Goal: Task Accomplishment & Management: Use online tool/utility

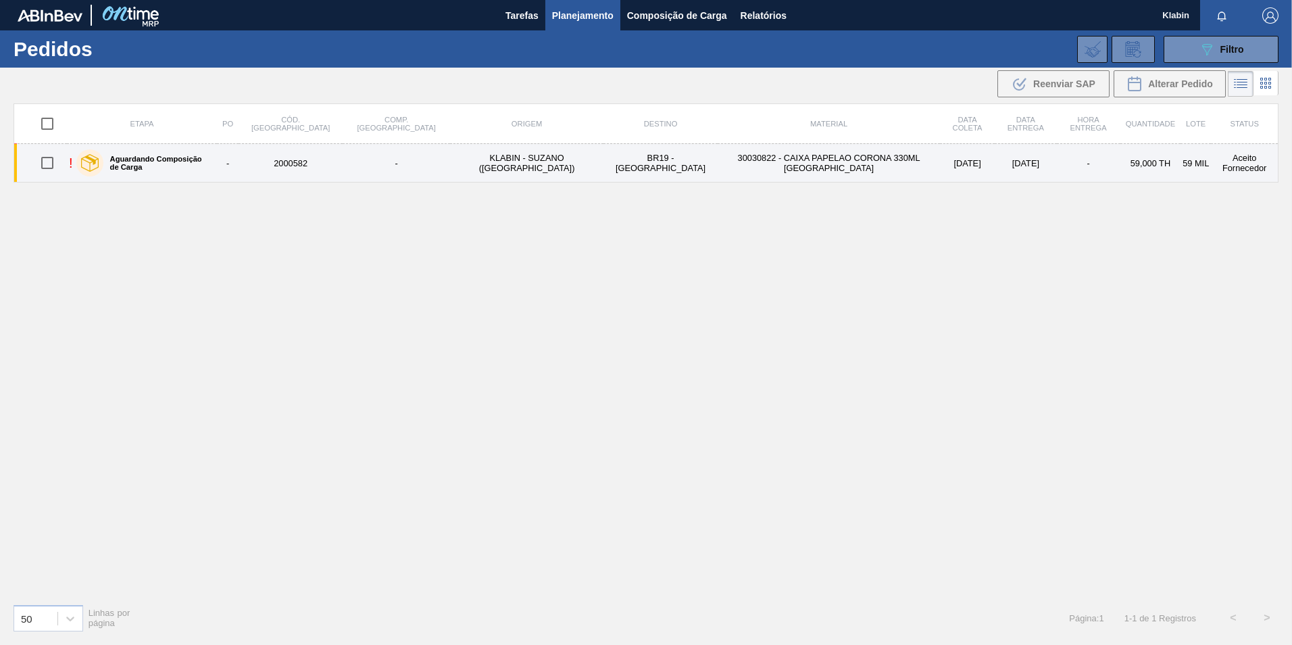
click at [844, 160] on td "30030822 - CAIXA PAPELAO CORONA 330ML [GEOGRAPHIC_DATA]" at bounding box center [829, 163] width 222 height 39
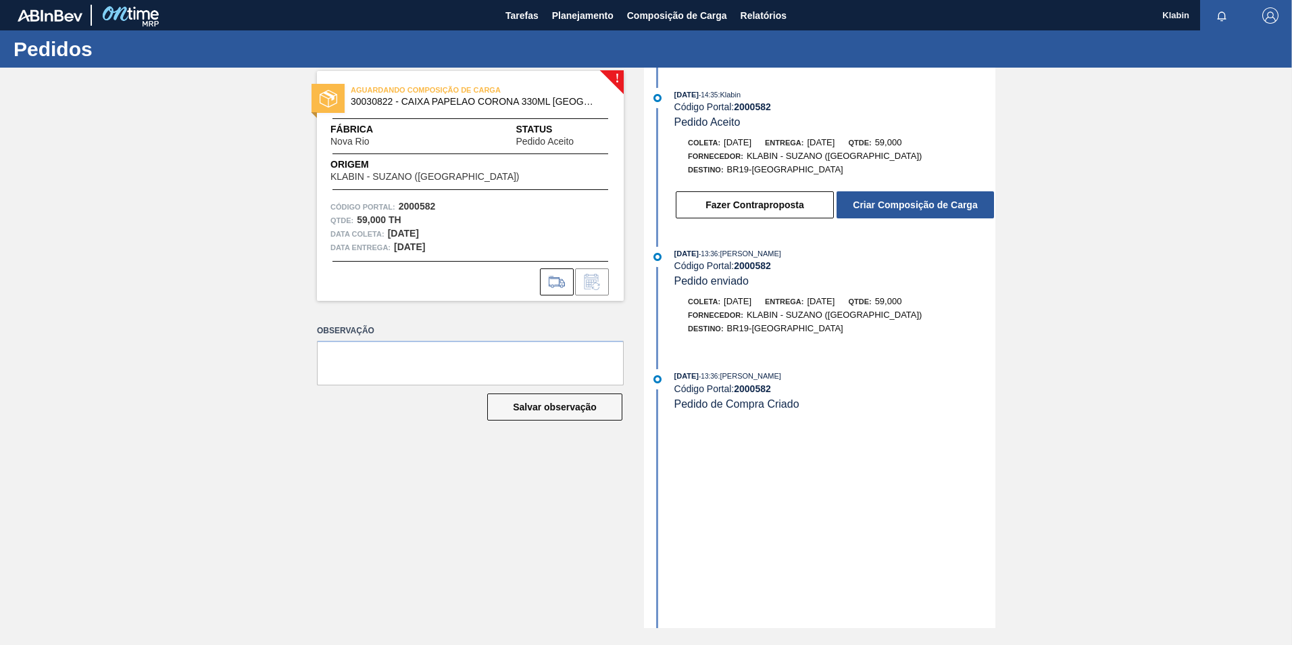
drag, startPoint x: 915, startPoint y: 203, endPoint x: 1056, endPoint y: 161, distance: 147.6
click at [1056, 161] on div "! AGUARDANDO COMPOSIÇÃO DE CARGA 30030822 - CAIXA PAPELAO CORONA 330ML [GEOGRAP…" at bounding box center [646, 348] width 1292 height 560
click at [764, 17] on span "Relatórios" at bounding box center [764, 15] width 46 height 16
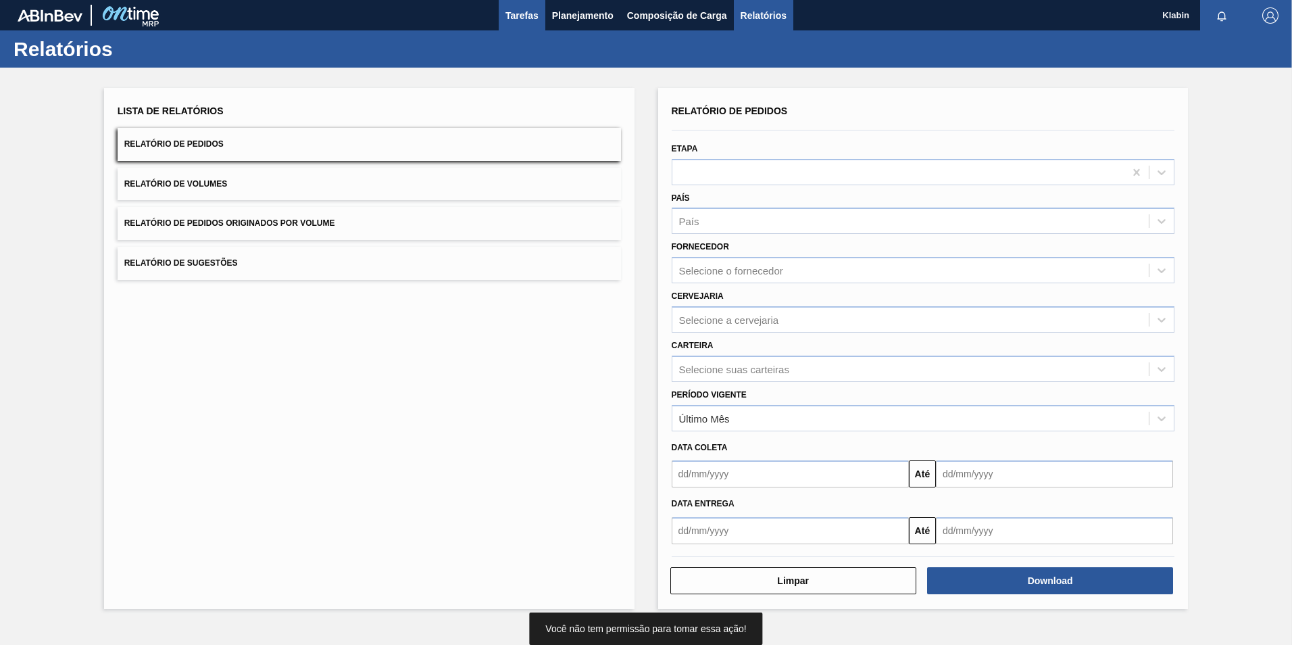
click at [526, 23] on span "Tarefas" at bounding box center [522, 15] width 33 height 16
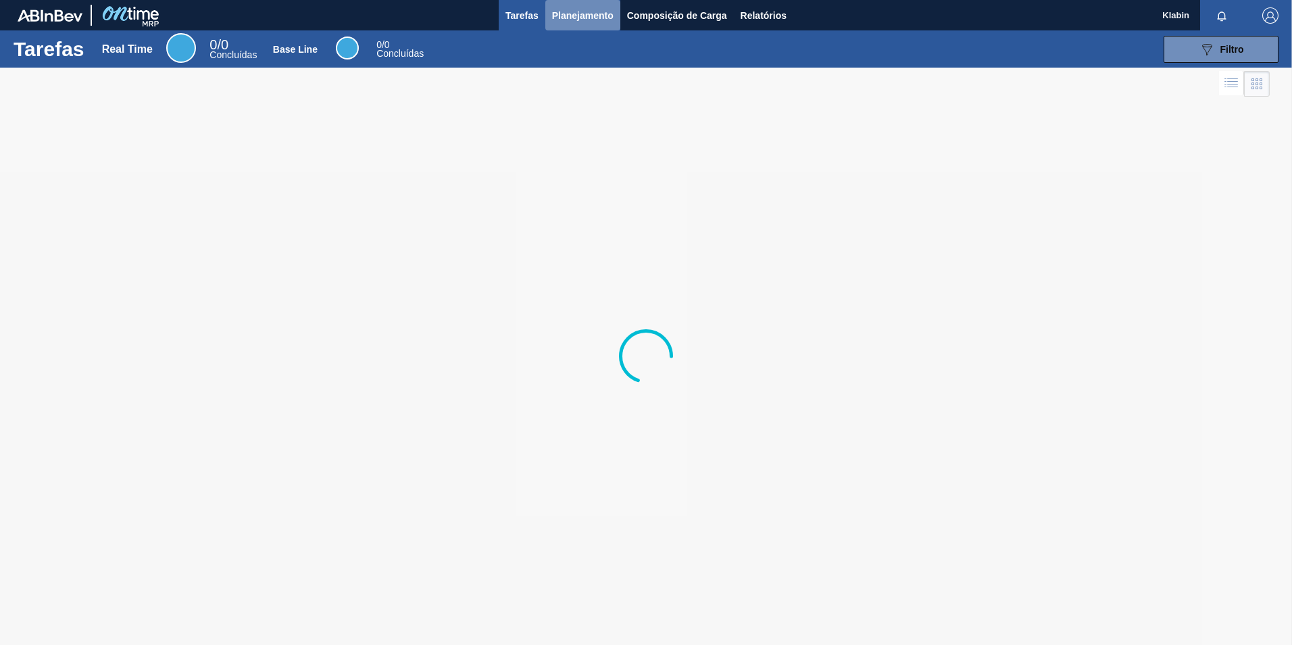
click at [570, 13] on span "Planejamento" at bounding box center [583, 15] width 62 height 16
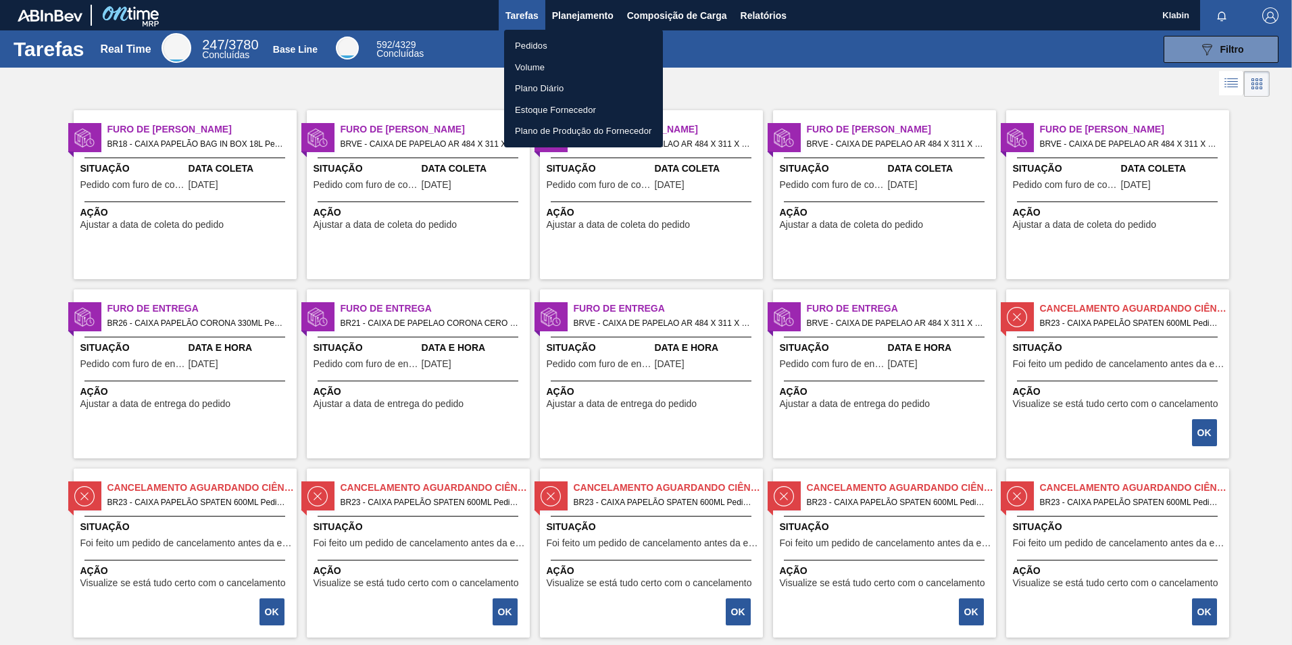
click at [562, 47] on li "Pedidos" at bounding box center [583, 46] width 159 height 22
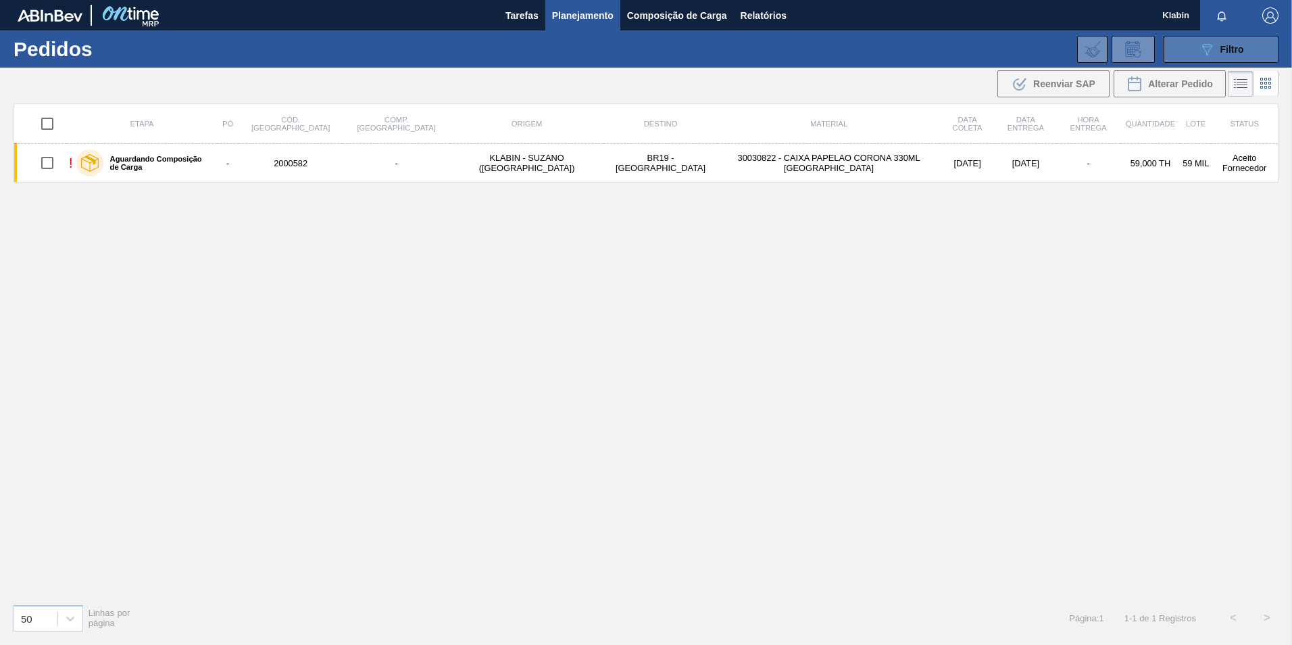
click at [1227, 51] on span "Filtro" at bounding box center [1233, 49] width 24 height 11
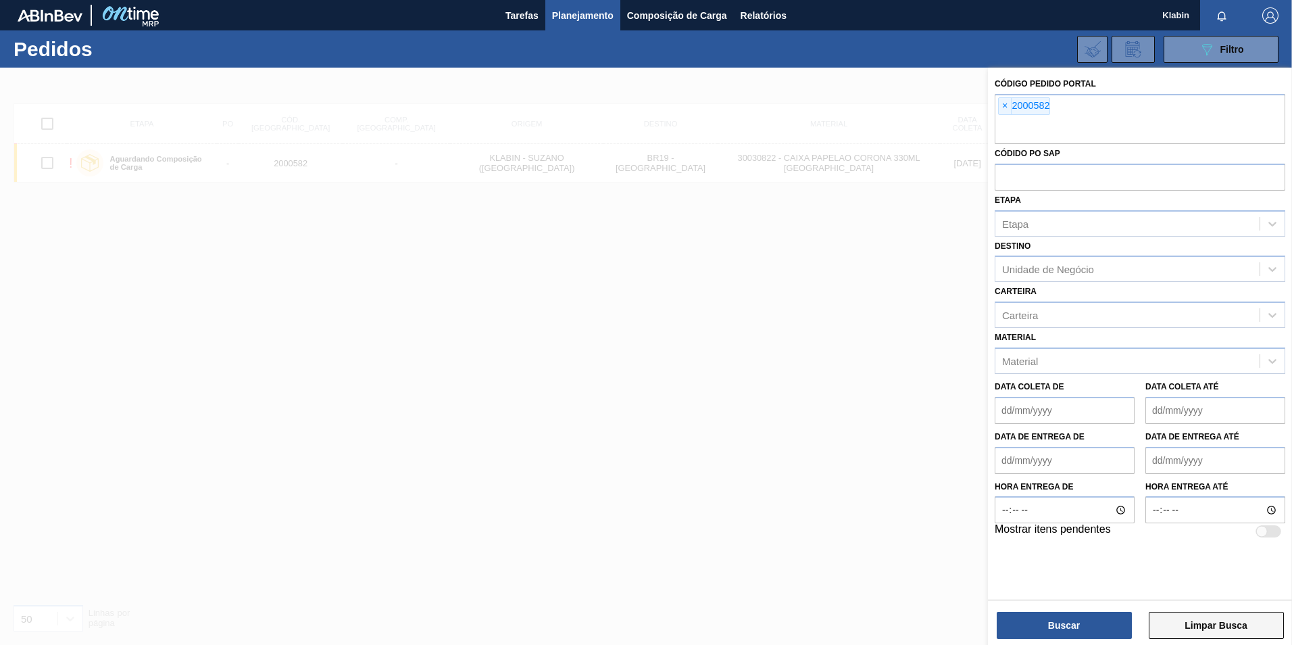
click at [1205, 632] on button "Limpar Busca" at bounding box center [1216, 625] width 135 height 27
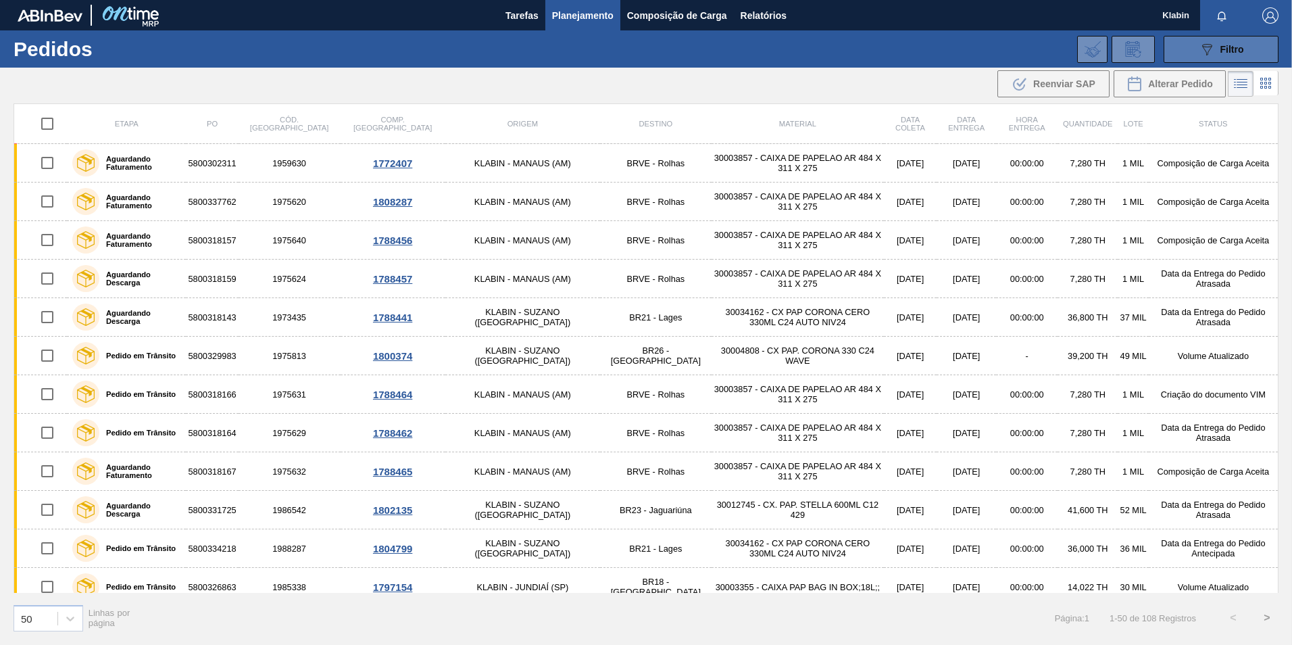
click at [1238, 42] on div "089F7B8B-B2A5-4AFE-B5C0-19BA573D28AC Filtro" at bounding box center [1221, 49] width 45 height 16
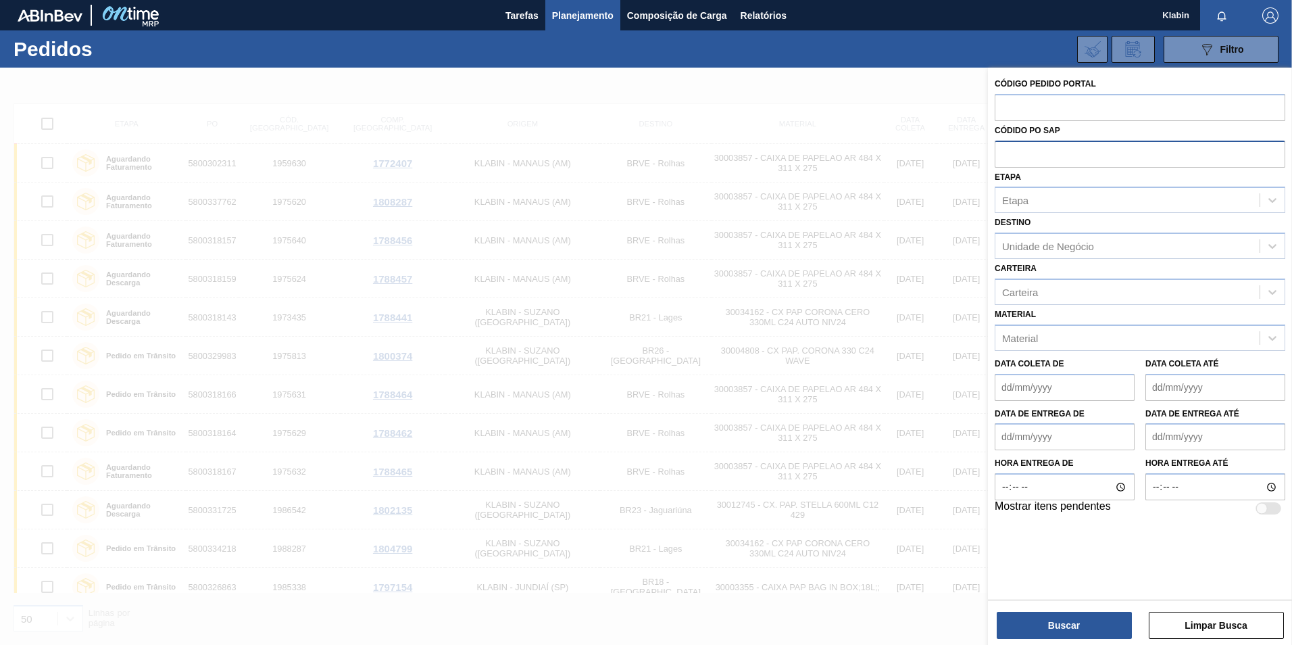
click at [1128, 148] on input "text" at bounding box center [1140, 154] width 291 height 26
click at [1189, 114] on input "text" at bounding box center [1140, 107] width 291 height 26
click at [1182, 208] on div "Etapa" at bounding box center [1128, 201] width 264 height 20
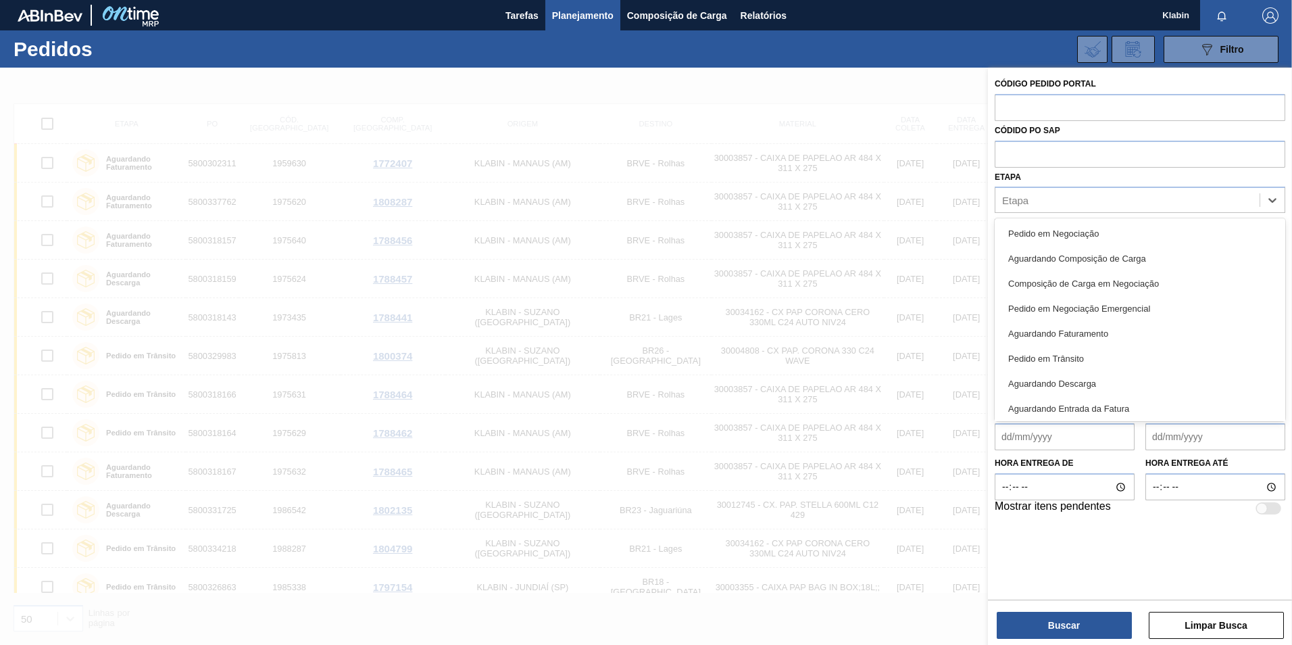
click at [1146, 254] on div "Aguardando Composição de Carga" at bounding box center [1140, 258] width 291 height 25
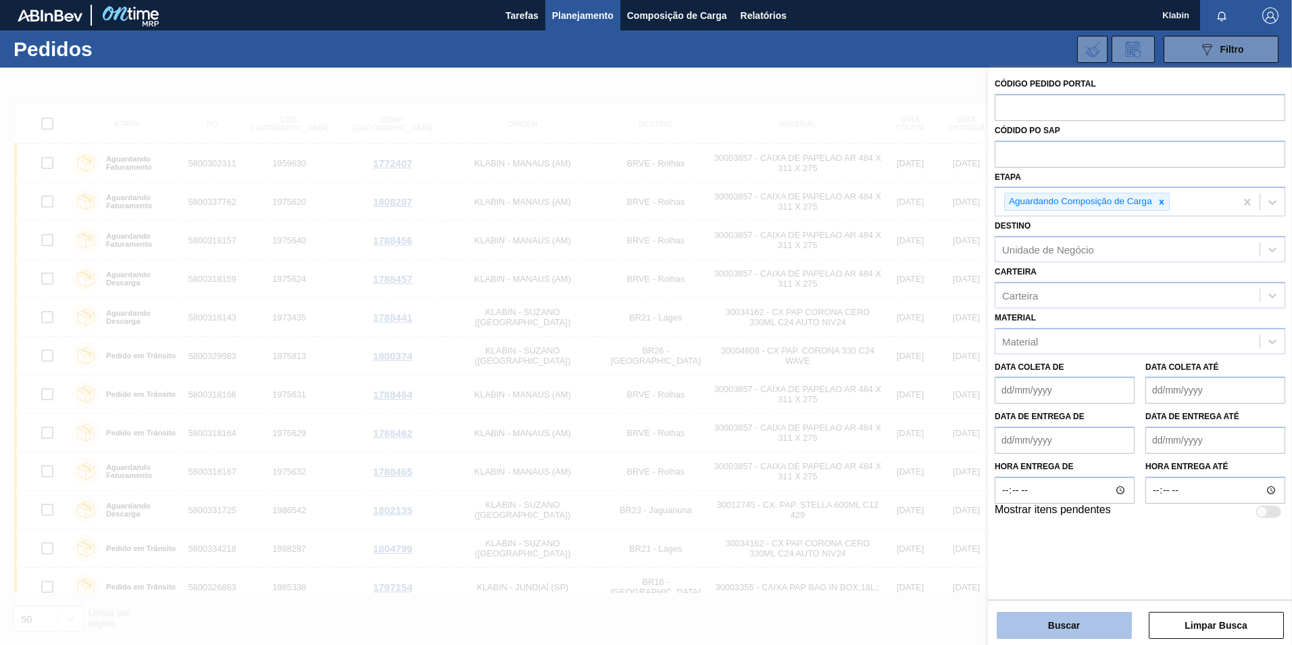
click at [1097, 623] on button "Buscar" at bounding box center [1064, 625] width 135 height 27
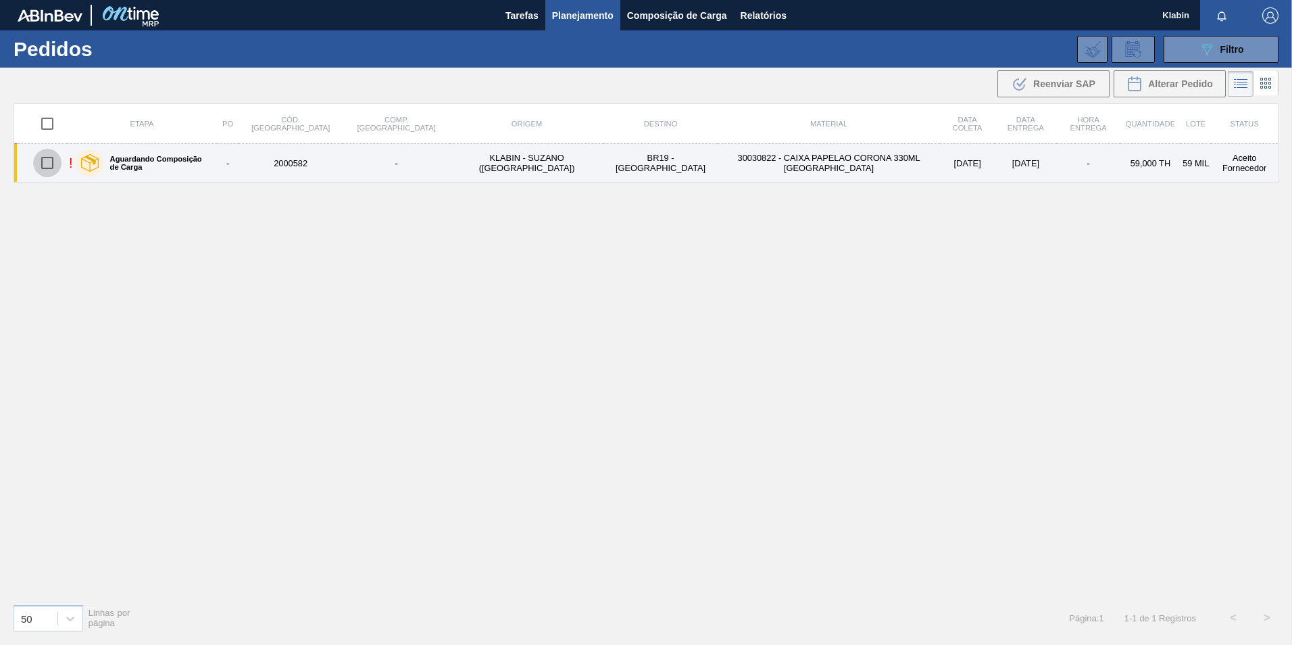
click at [49, 165] on input "checkbox" at bounding box center [47, 163] width 28 height 28
checkbox input "true"
click at [718, 168] on td "30030822 - CAIXA PAPELAO CORONA 330ML [GEOGRAPHIC_DATA]" at bounding box center [829, 163] width 222 height 39
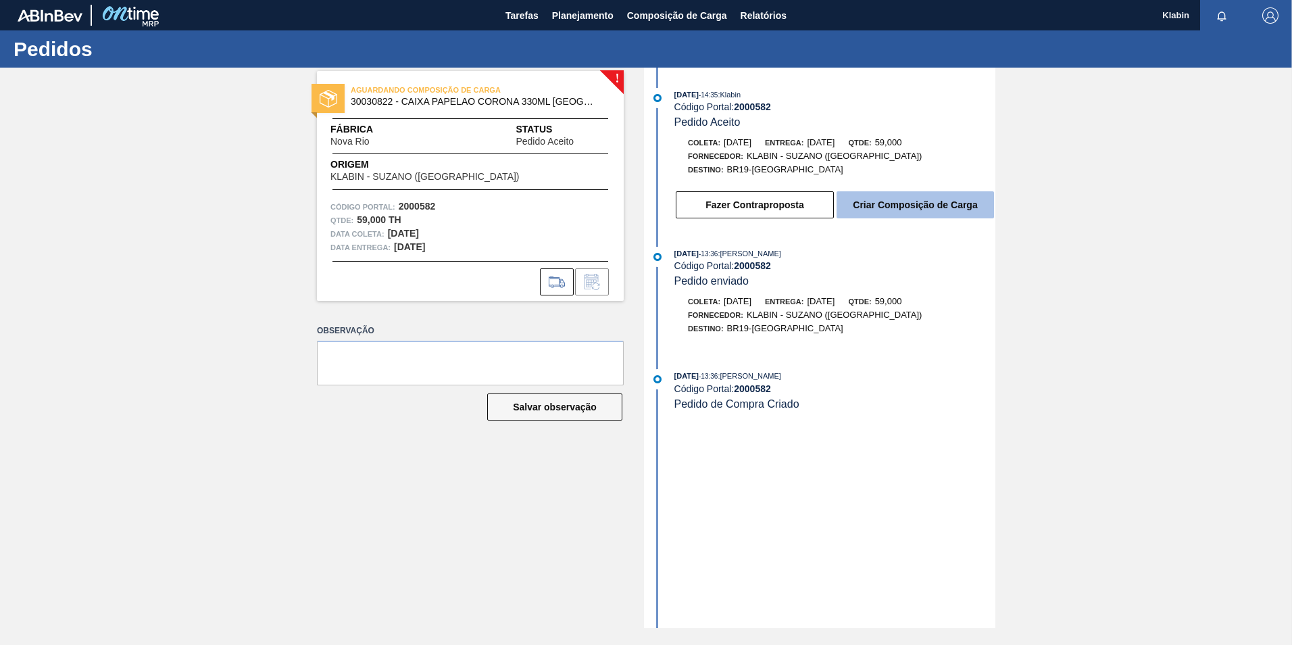
click at [907, 206] on button "Criar Composição de Carga" at bounding box center [915, 204] width 157 height 27
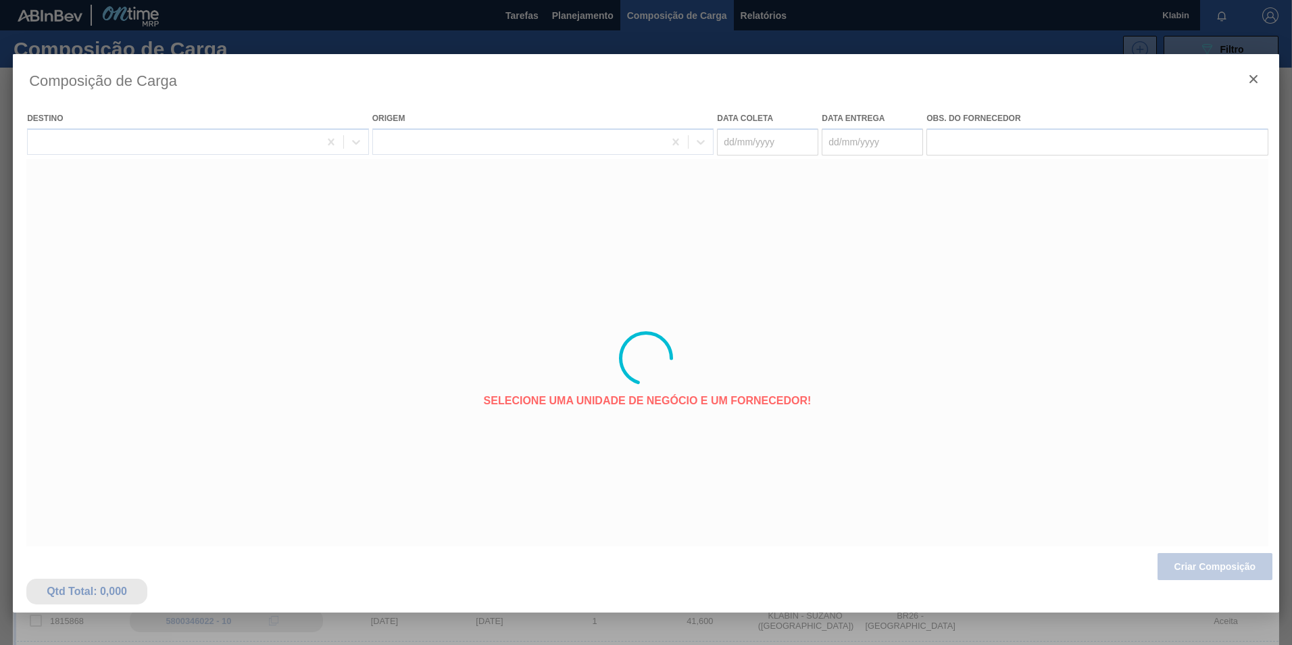
type coleta "[DATE]"
type entrega "[DATE]"
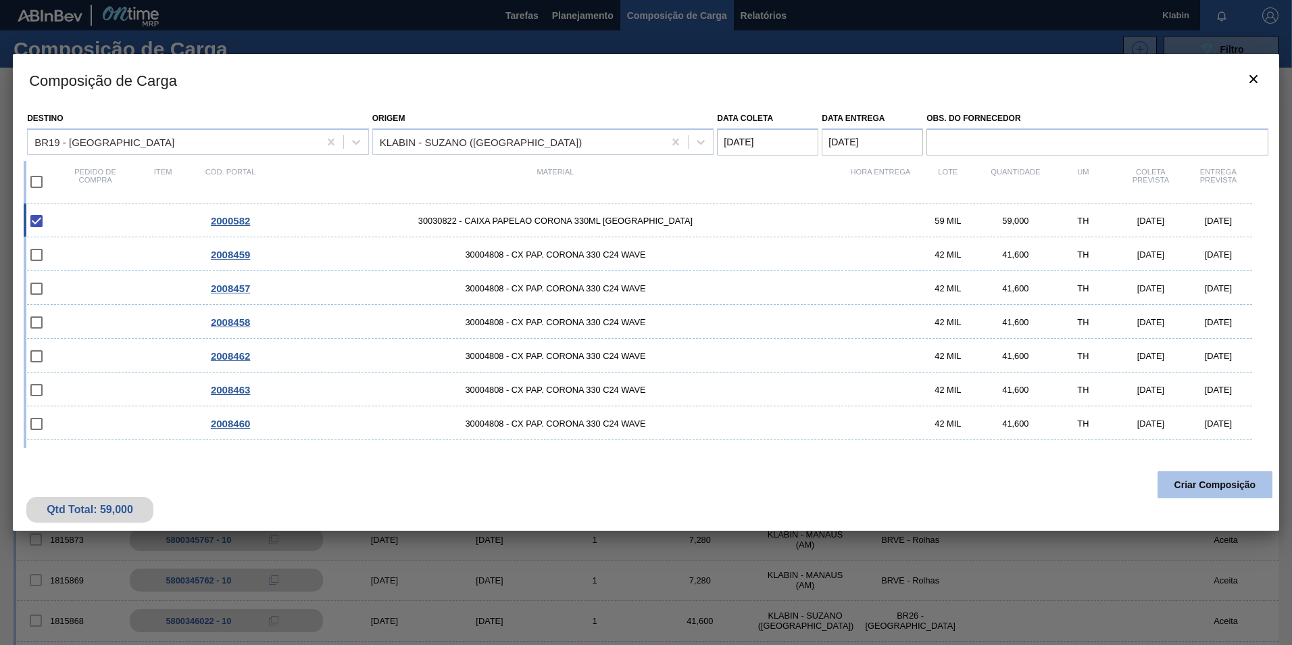
click at [1219, 488] on button "Criar Composição" at bounding box center [1215, 484] width 115 height 27
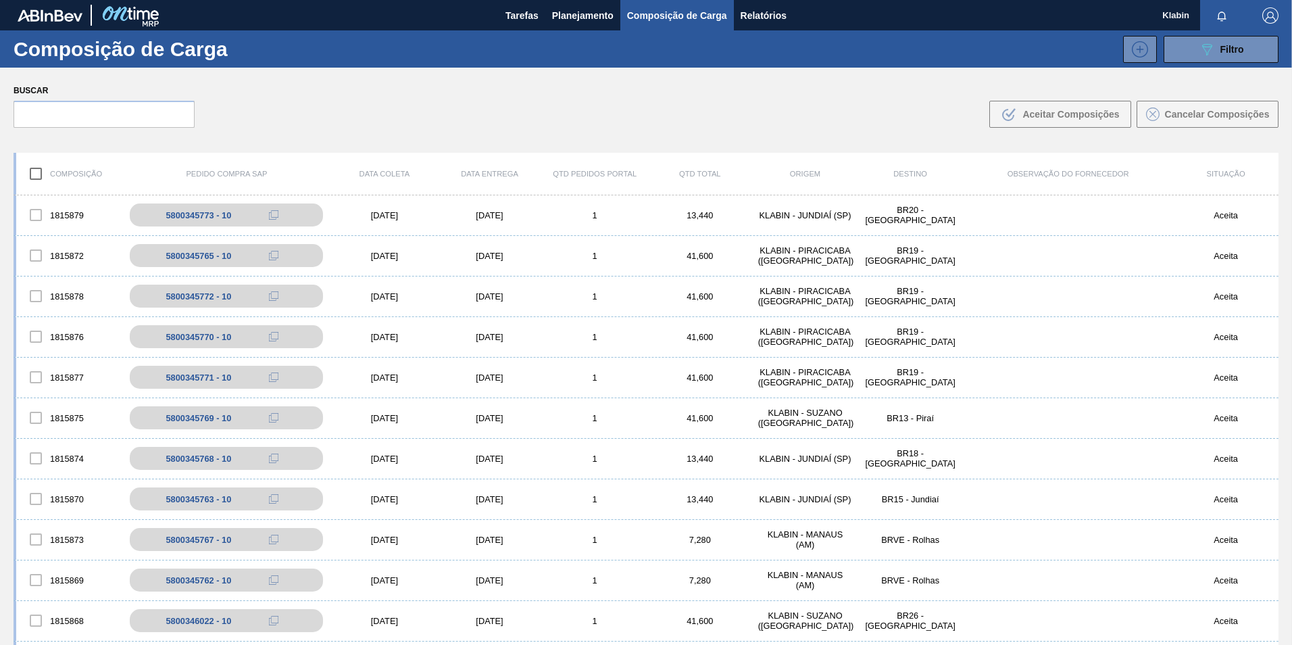
click at [41, 171] on input "checkbox" at bounding box center [36, 174] width 28 height 28
click at [33, 168] on input "checkbox" at bounding box center [36, 174] width 28 height 28
checkbox input "false"
click at [38, 210] on div at bounding box center [36, 215] width 28 height 28
click at [34, 256] on div at bounding box center [36, 255] width 28 height 28
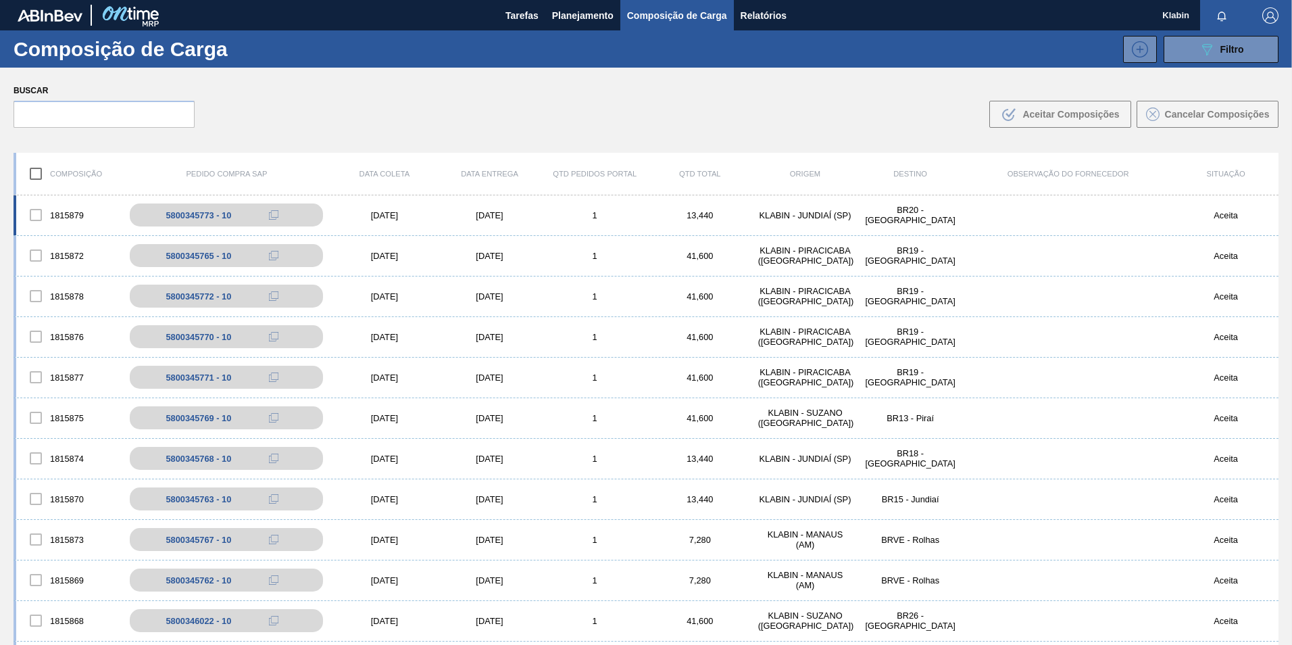
click at [32, 214] on div at bounding box center [36, 215] width 28 height 28
click at [38, 259] on div at bounding box center [36, 255] width 28 height 28
click at [28, 206] on div at bounding box center [36, 215] width 28 height 28
drag, startPoint x: 43, startPoint y: 188, endPoint x: 39, endPoint y: 180, distance: 8.2
click at [41, 184] on div "Composição Pedido Compra SAP Data coleta Data entrega Qtd Pedidos Portal Qtd To…" at bounding box center [646, 174] width 1265 height 43
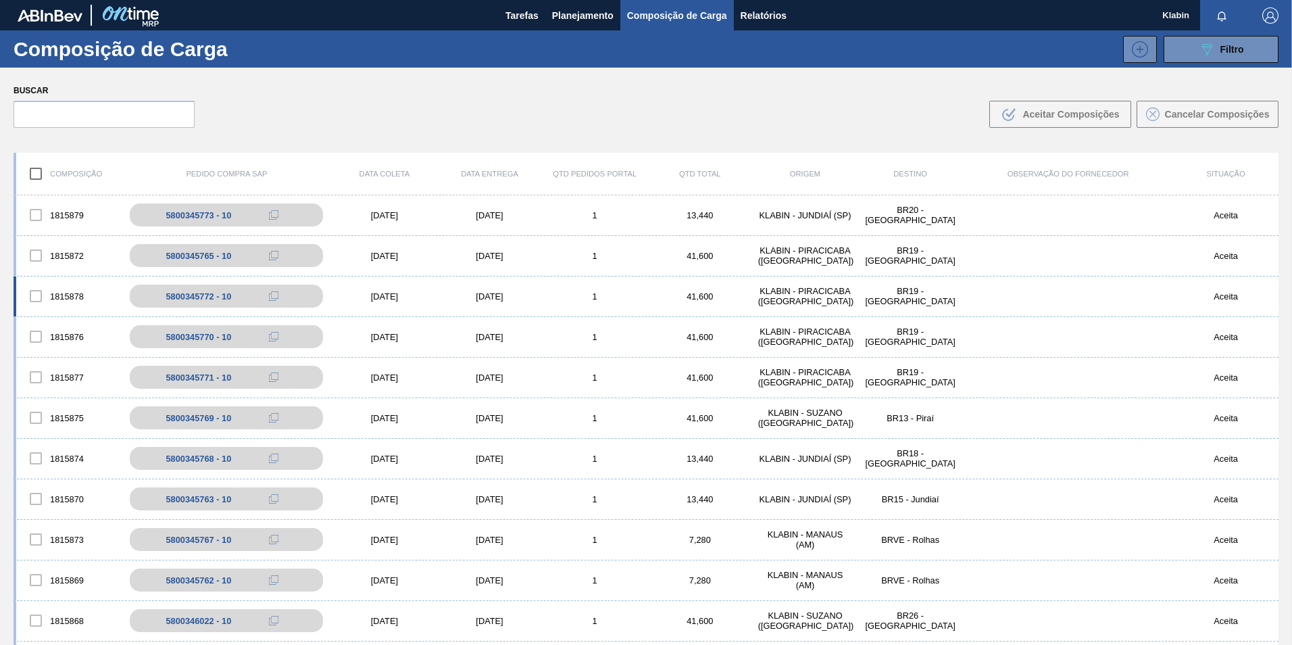
click at [1037, 292] on div "1815878 5800345772 - 10 [DATE] [DATE] 1 41,600 KLABIN - [GEOGRAPHIC_DATA] ([GEO…" at bounding box center [646, 296] width 1265 height 41
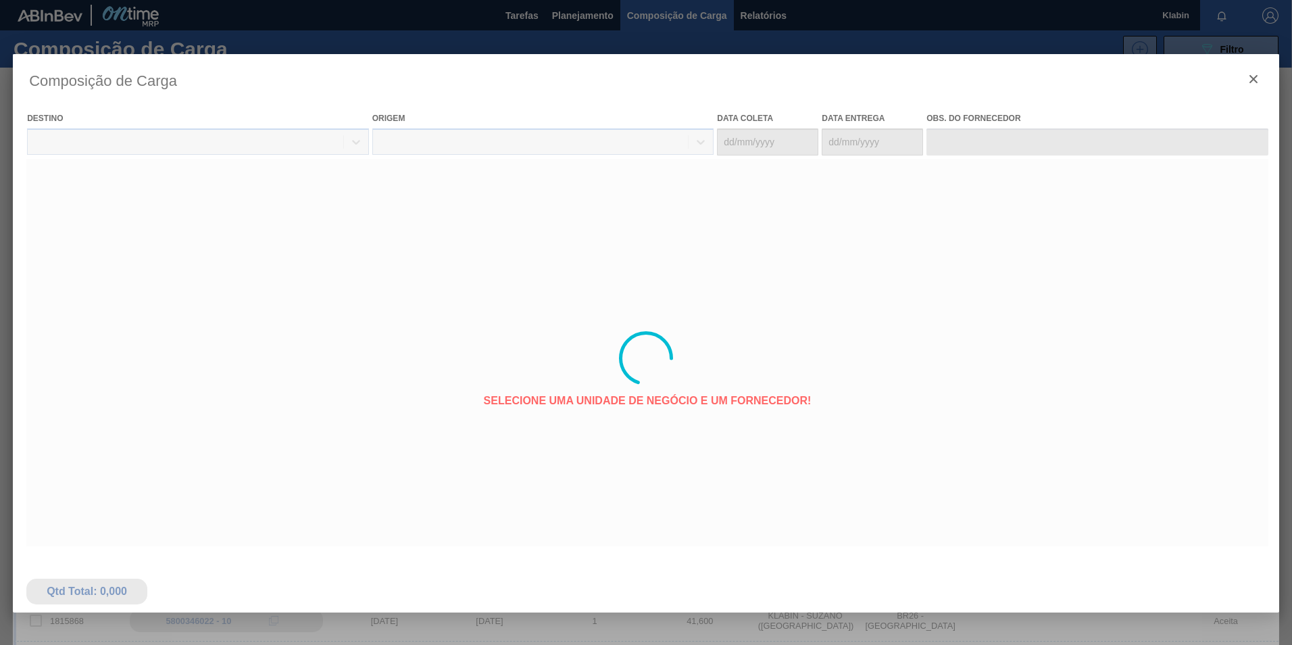
type coleta "[DATE]"
type entrega "[DATE]"
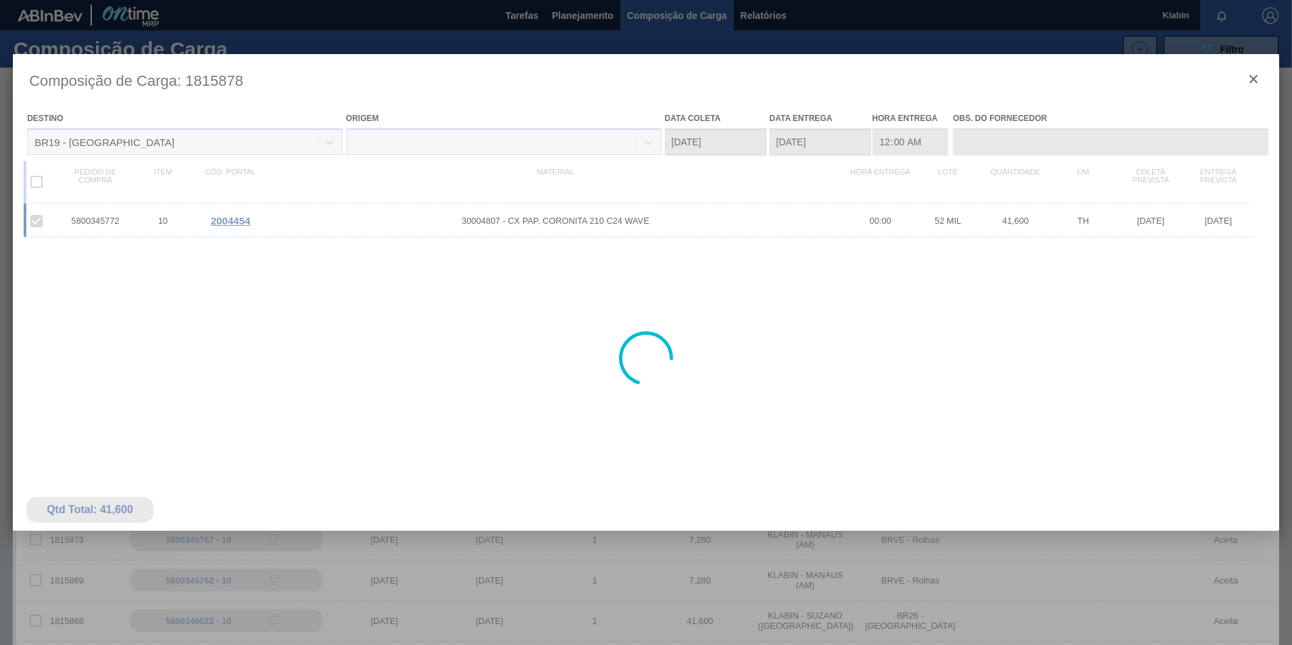
click at [1253, 76] on div at bounding box center [646, 358] width 1267 height 608
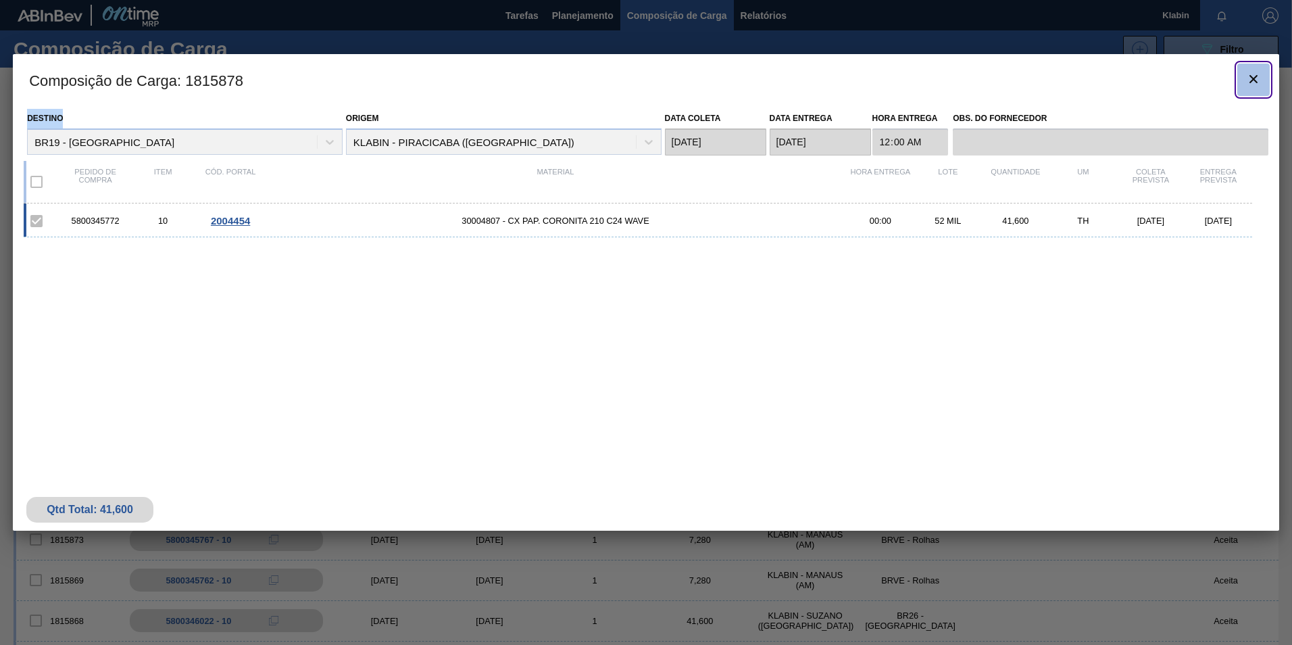
click at [1253, 76] on icon "botão de ícone" at bounding box center [1254, 79] width 16 height 16
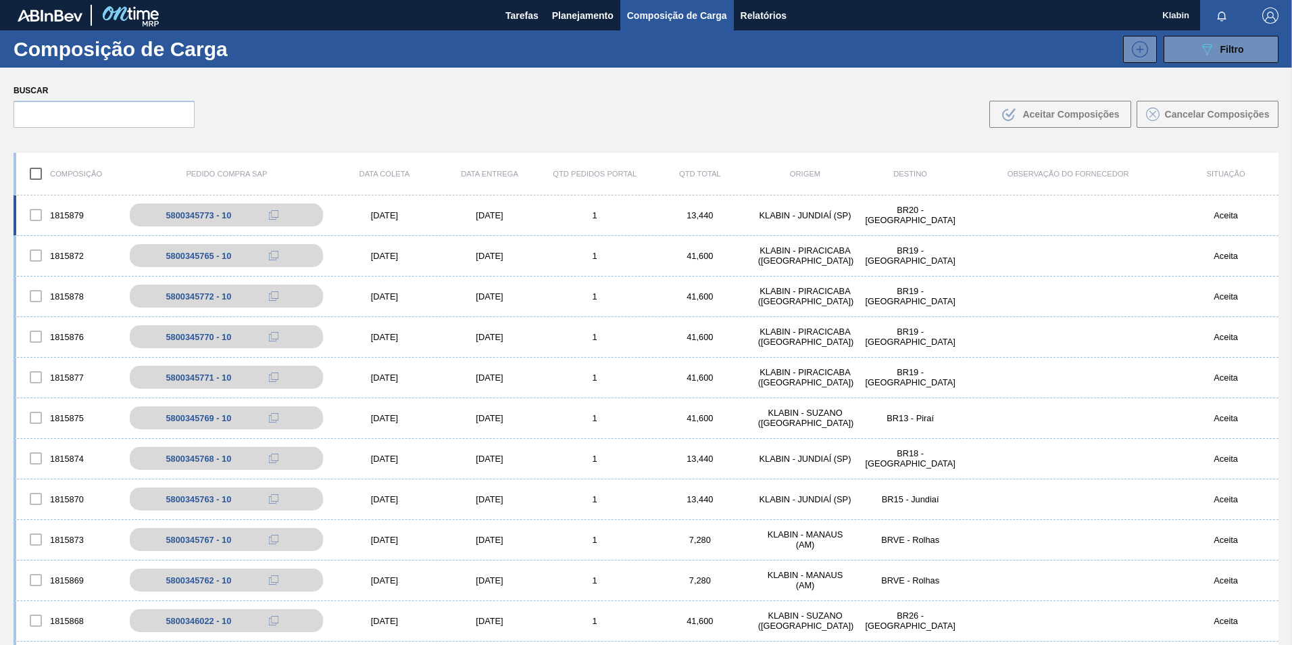
click at [37, 220] on div at bounding box center [36, 215] width 28 height 28
click at [32, 216] on div at bounding box center [36, 215] width 28 height 28
click at [32, 215] on div at bounding box center [36, 215] width 28 height 28
click at [40, 260] on div at bounding box center [36, 255] width 28 height 28
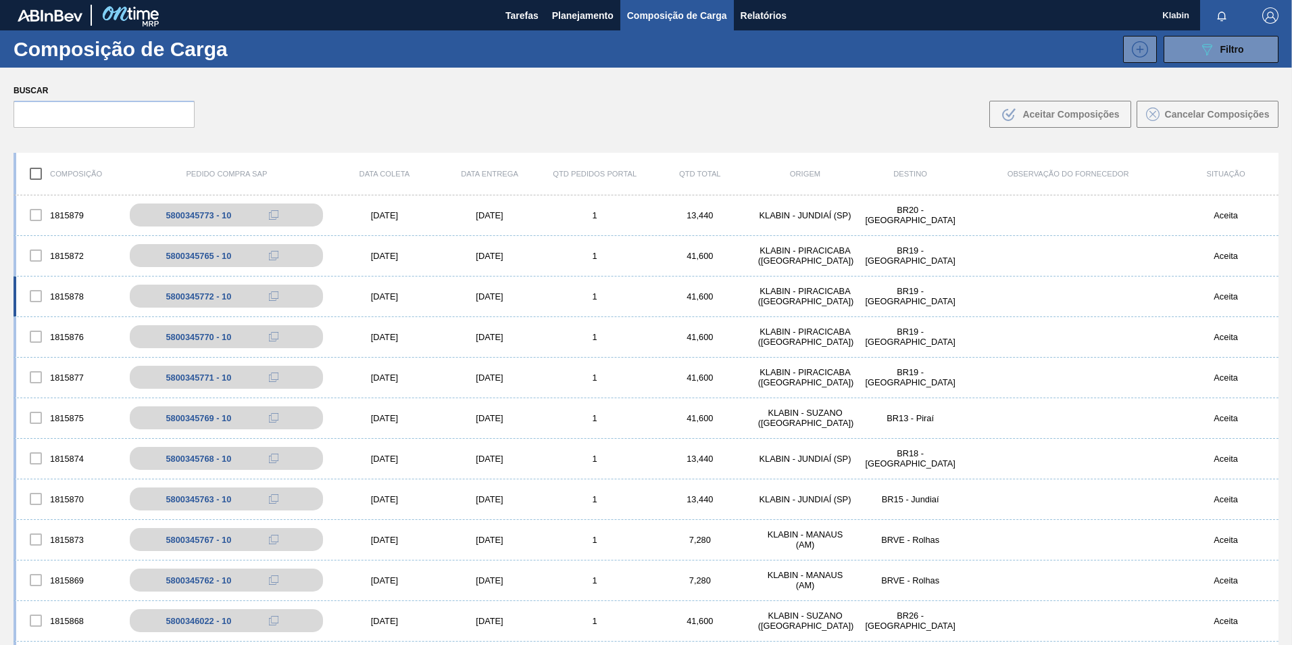
click at [33, 301] on div at bounding box center [36, 296] width 28 height 28
click at [36, 339] on div at bounding box center [36, 336] width 28 height 28
click at [39, 386] on div at bounding box center [36, 377] width 28 height 28
click at [37, 430] on div at bounding box center [36, 418] width 28 height 28
click at [30, 481] on div "1815870 5800345763 - 10 [DATE] [DATE] 1 13,440 KLABIN - JUNDIAÍ (SP) BR15 - Jun…" at bounding box center [646, 499] width 1265 height 41
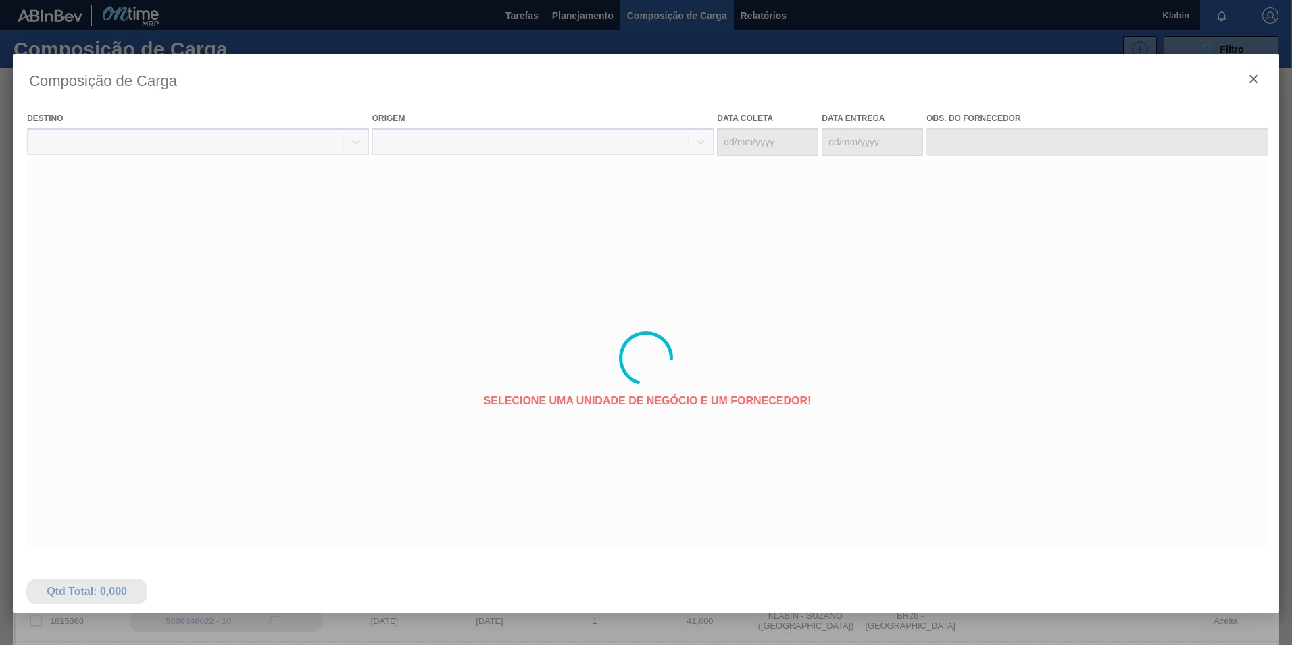
type coleta "[DATE]"
type entrega "[DATE]"
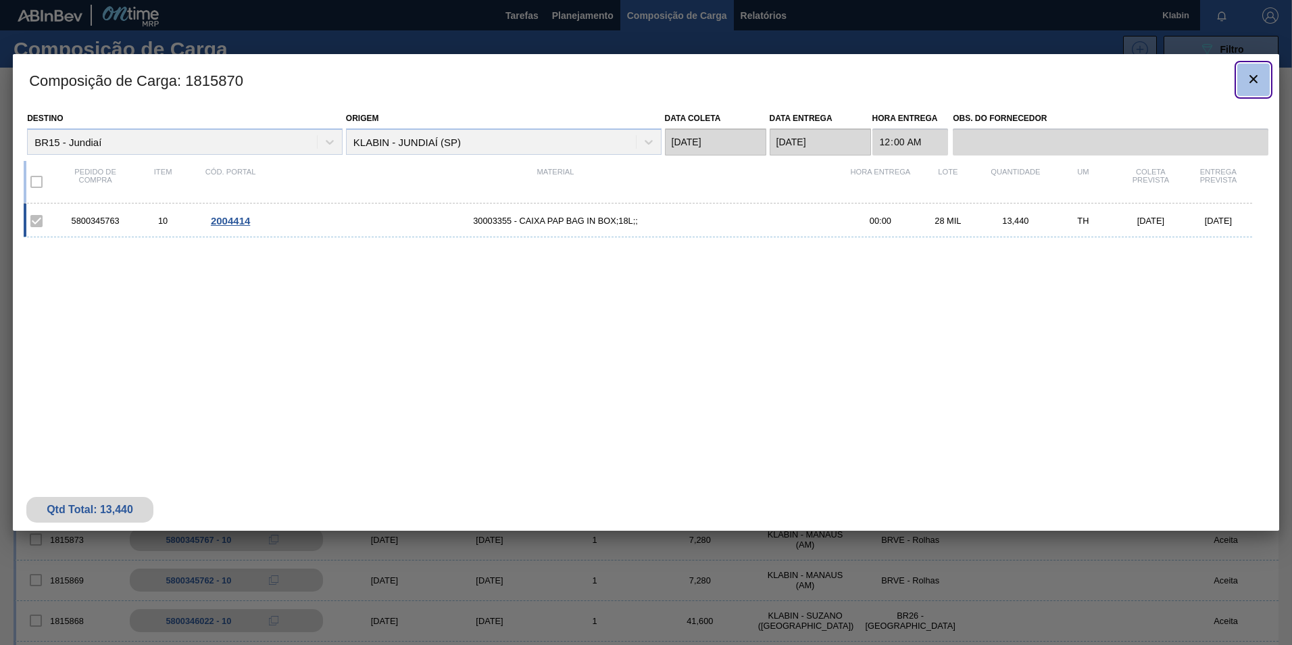
click at [1262, 78] on button "botão de ícone" at bounding box center [1254, 80] width 32 height 32
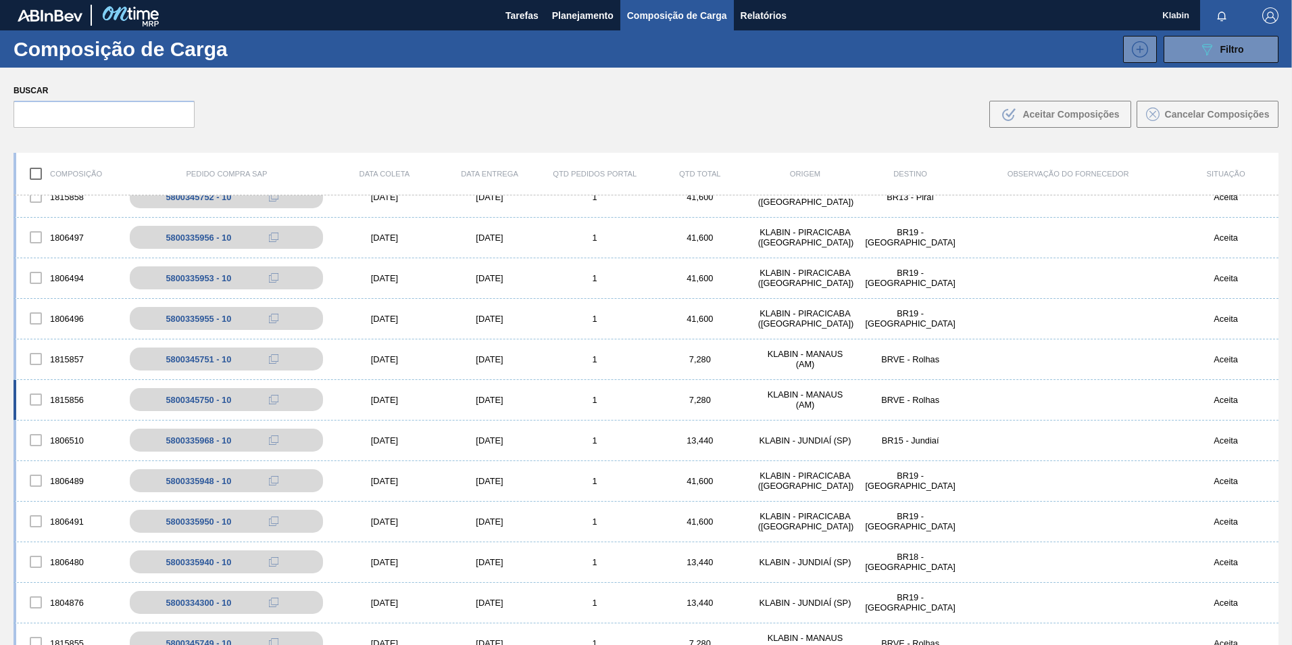
scroll to position [1515, 0]
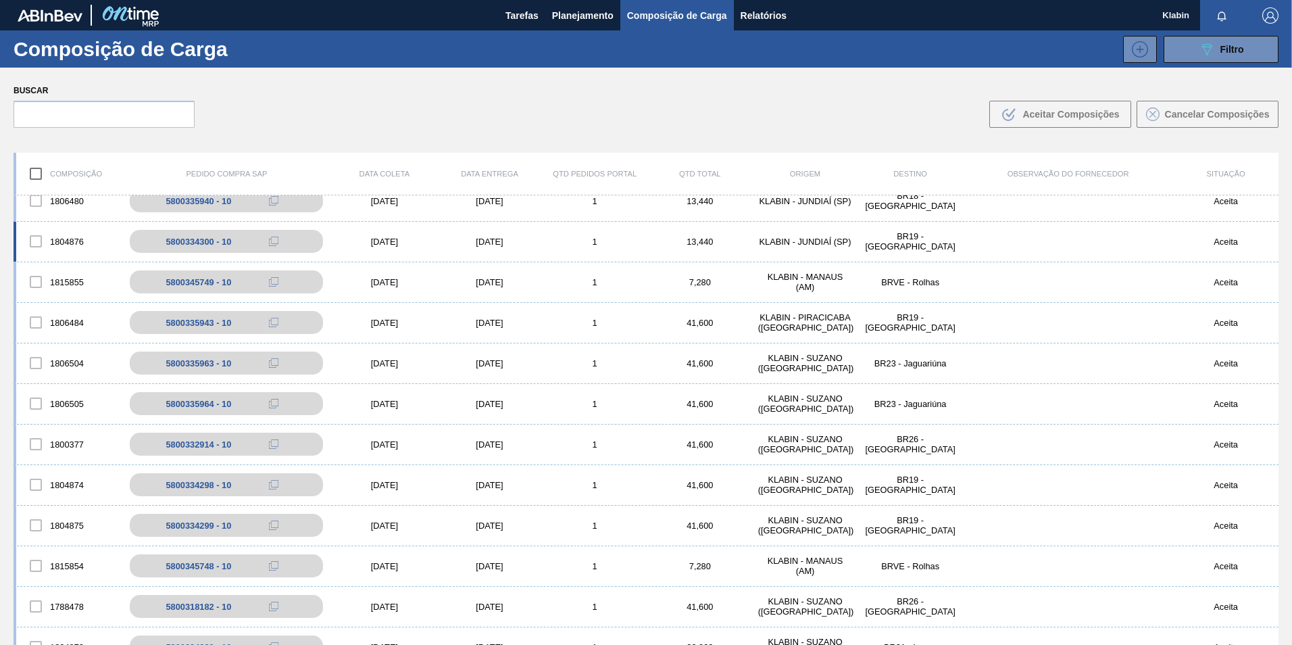
click at [32, 241] on div at bounding box center [36, 241] width 28 height 28
click at [37, 241] on div at bounding box center [36, 241] width 28 height 28
click at [35, 445] on div at bounding box center [36, 444] width 28 height 28
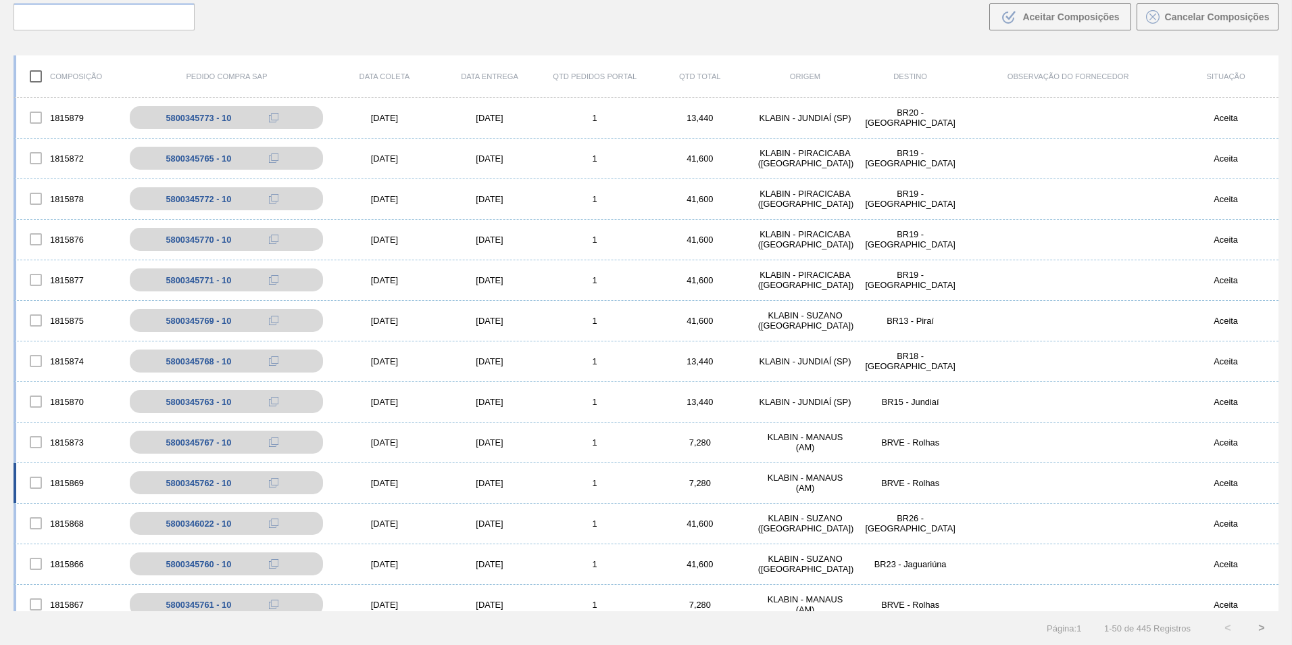
scroll to position [0, 0]
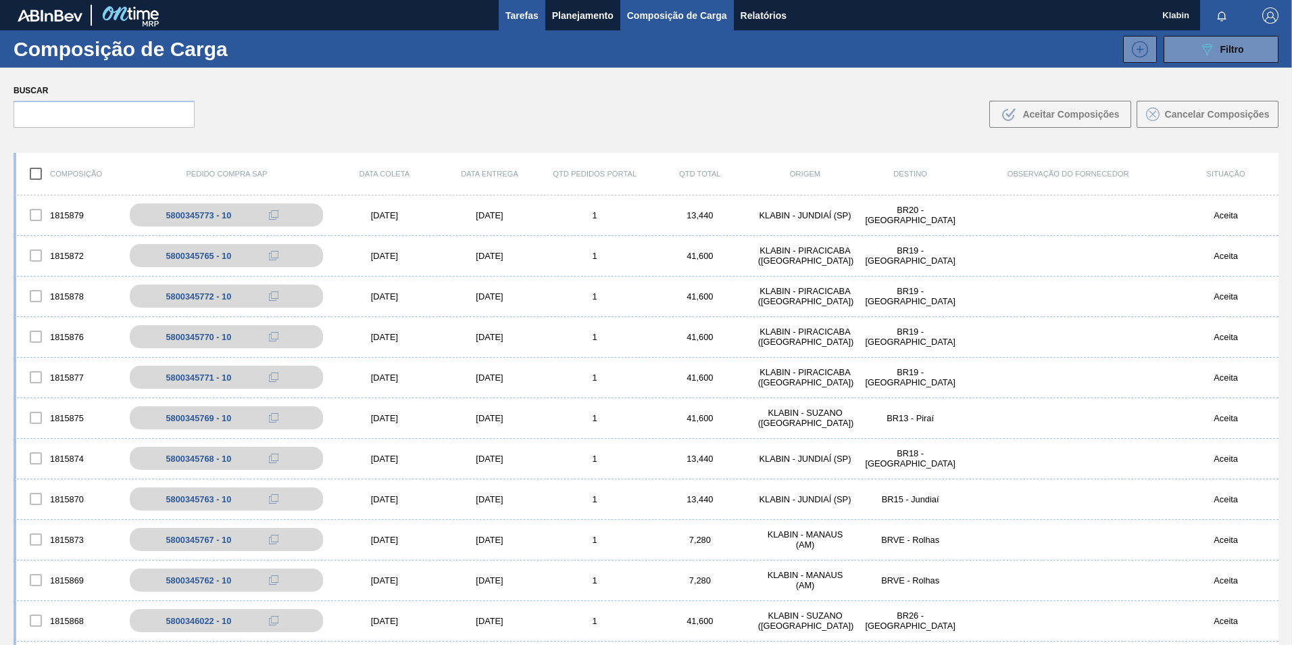
click at [535, 13] on span "Tarefas" at bounding box center [522, 15] width 33 height 16
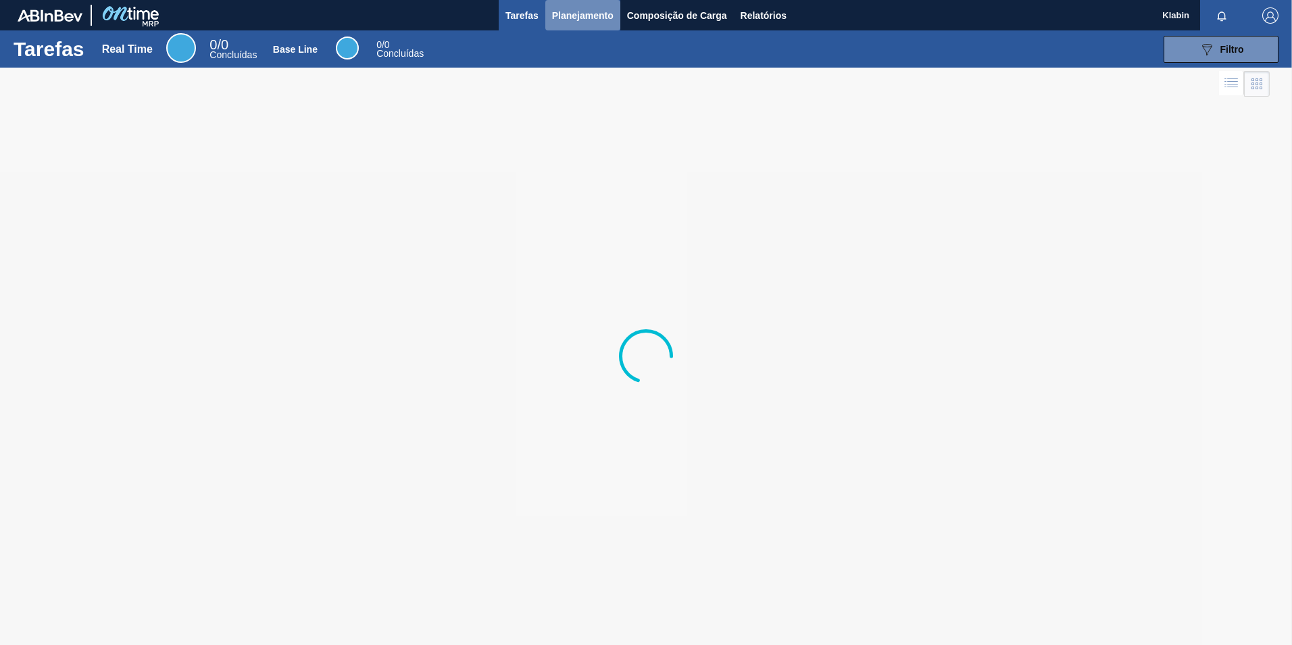
click at [583, 18] on span "Planejamento" at bounding box center [583, 15] width 62 height 16
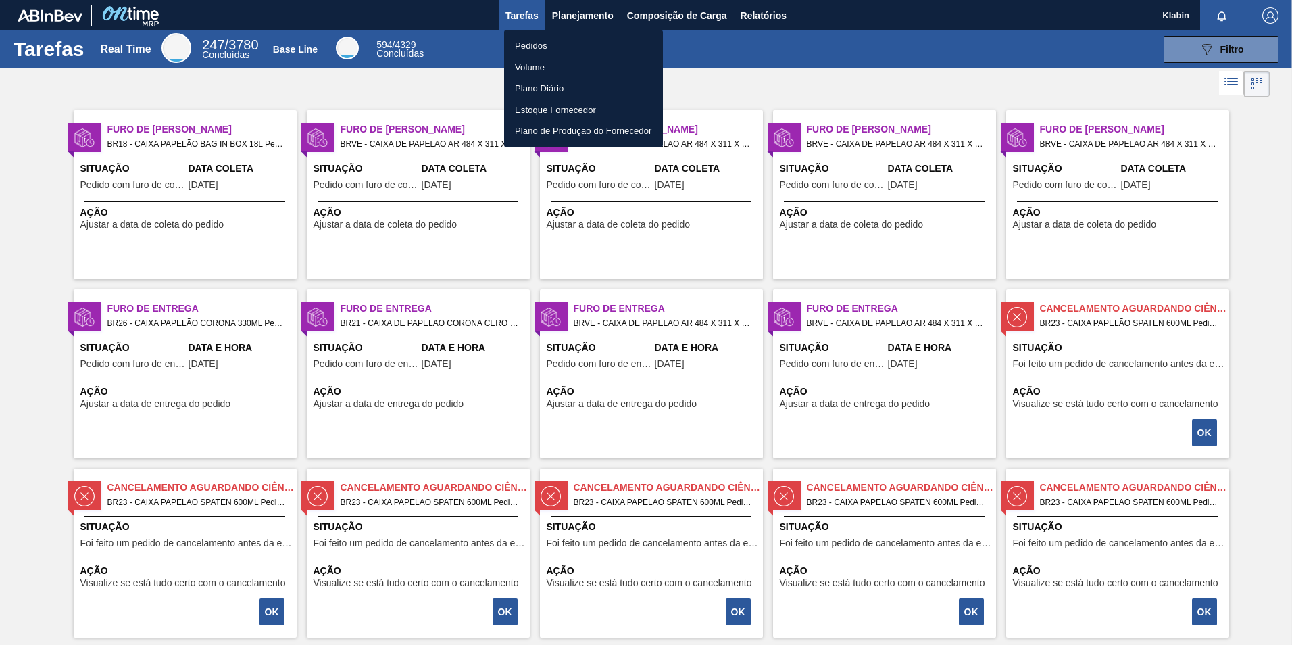
click at [1218, 45] on div at bounding box center [646, 322] width 1292 height 645
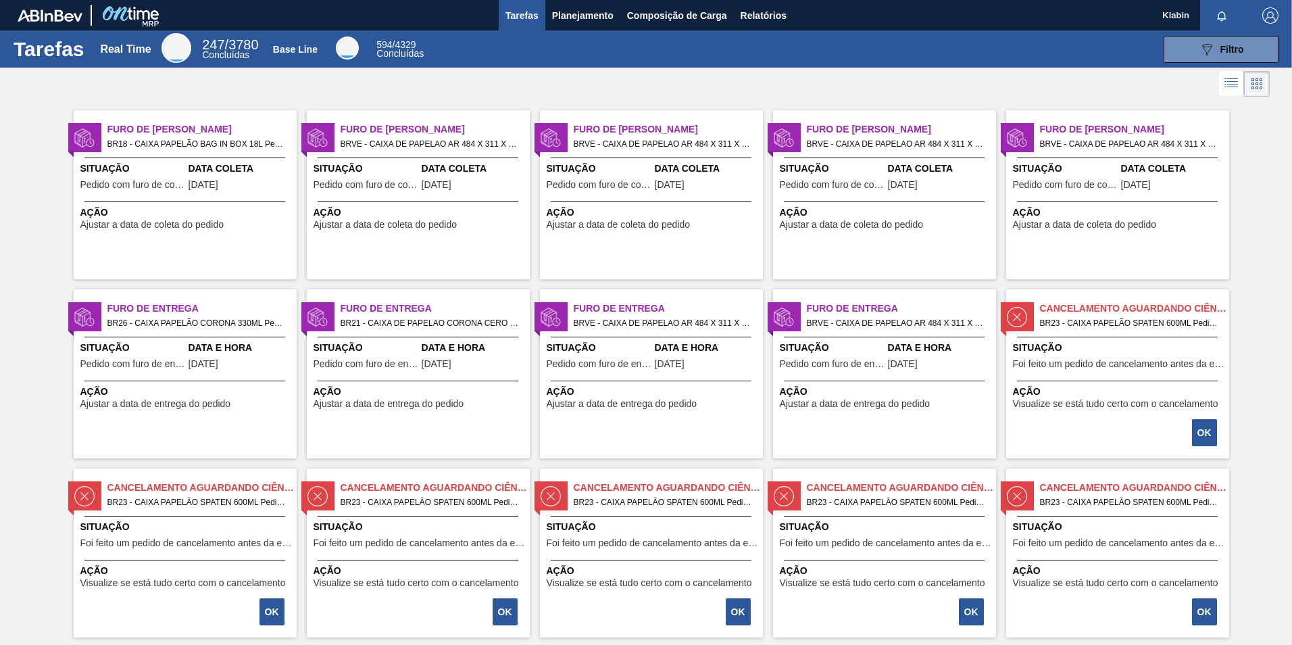
click at [1221, 45] on span "Filtro" at bounding box center [1233, 49] width 24 height 11
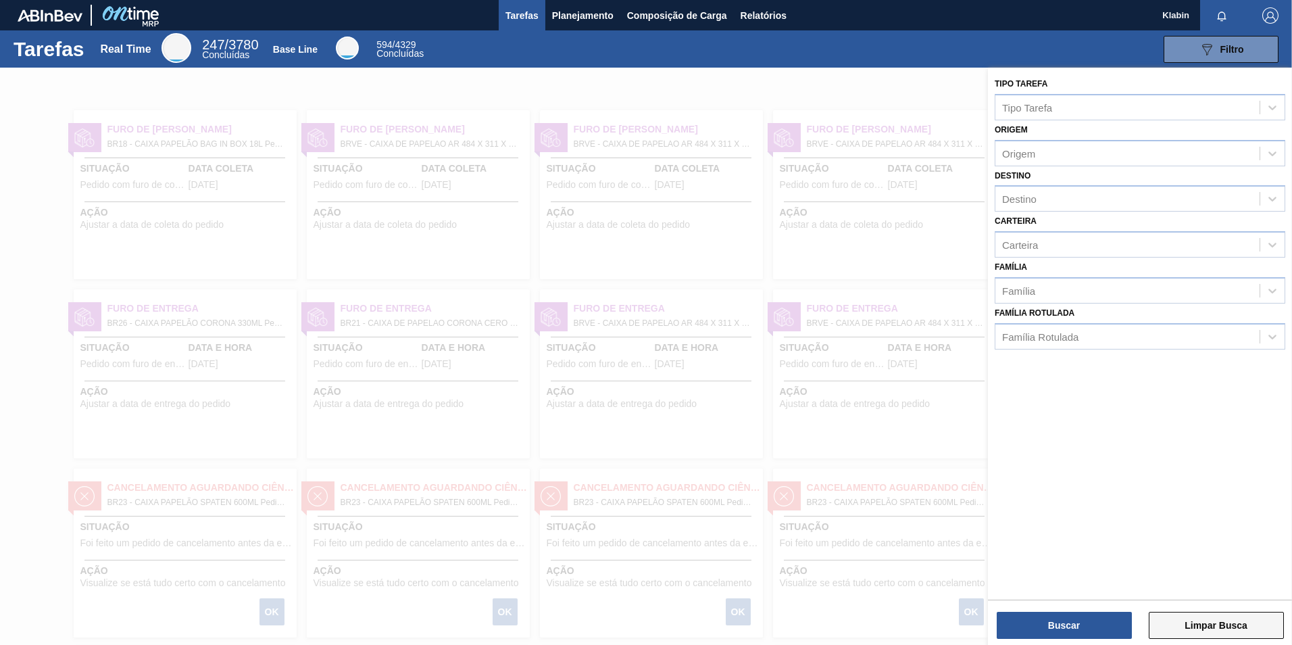
click at [1201, 631] on button "Limpar Busca" at bounding box center [1216, 625] width 135 height 27
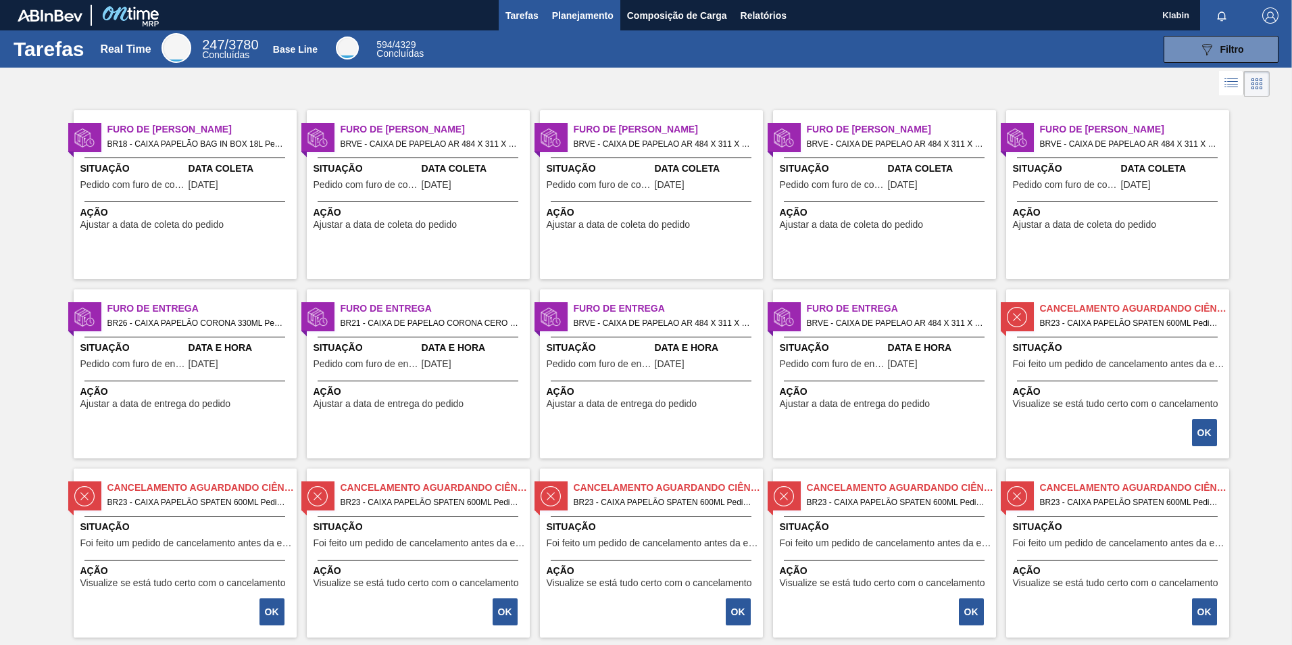
click at [568, 3] on button "Planejamento" at bounding box center [582, 15] width 75 height 30
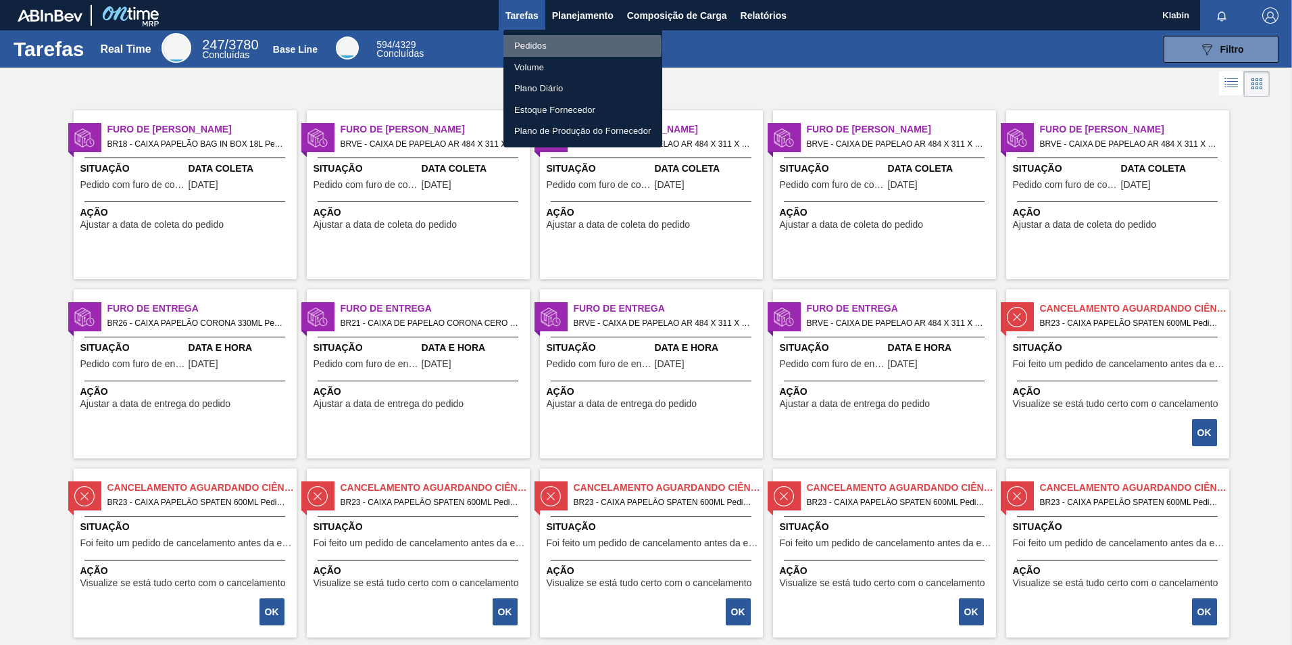
click at [534, 46] on li "Pedidos" at bounding box center [583, 46] width 159 height 22
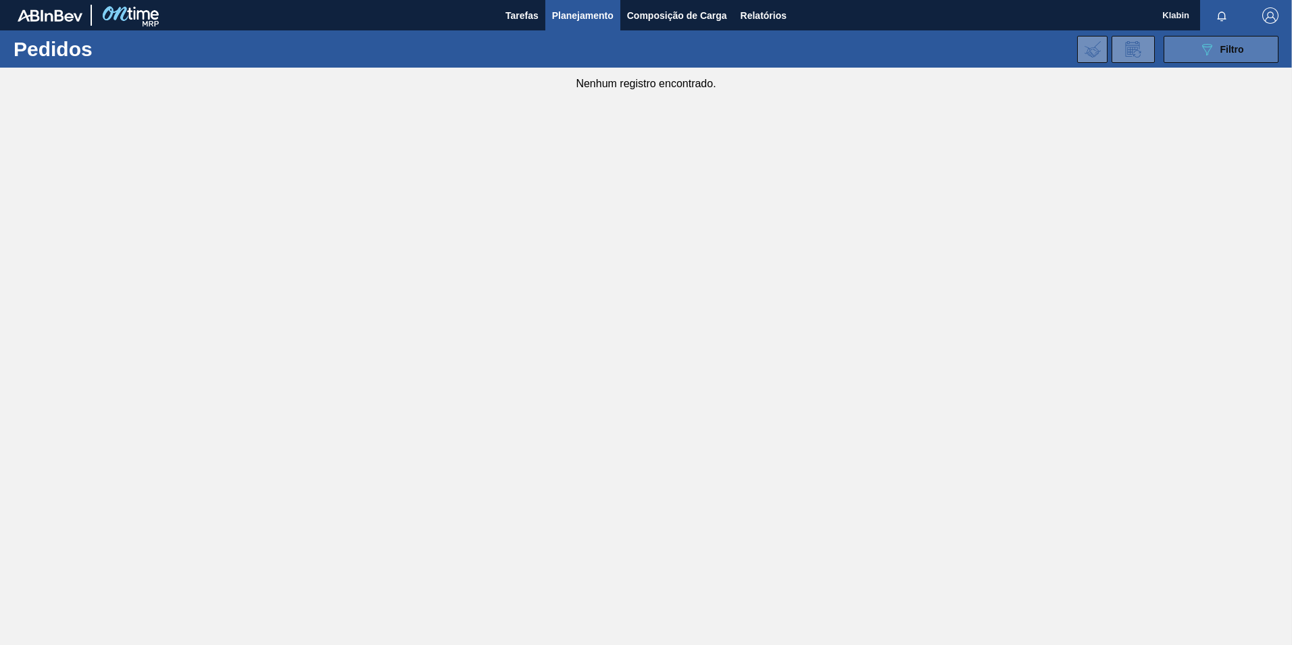
click at [1221, 49] on span "Filtro" at bounding box center [1233, 49] width 24 height 11
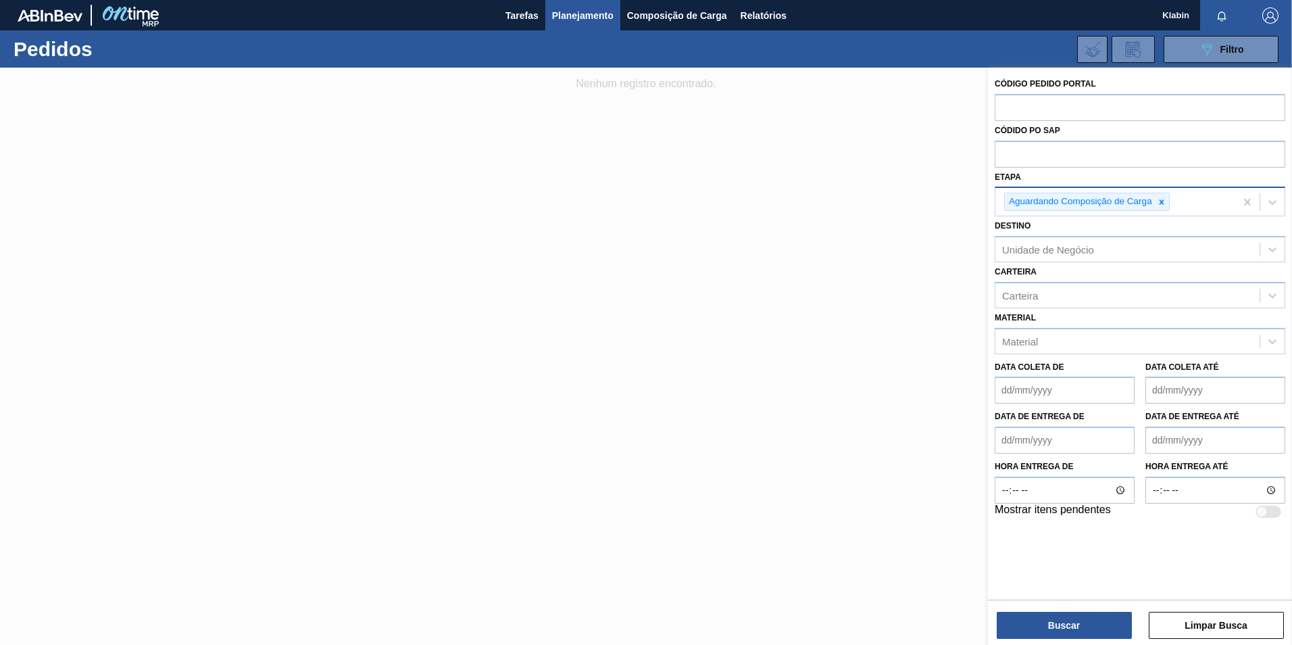
click at [1158, 200] on icon at bounding box center [1161, 201] width 9 height 9
click at [1159, 201] on div "Aguardando Composição de Carga" at bounding box center [1116, 202] width 240 height 28
click at [1160, 201] on div "Etapa" at bounding box center [1128, 201] width 264 height 20
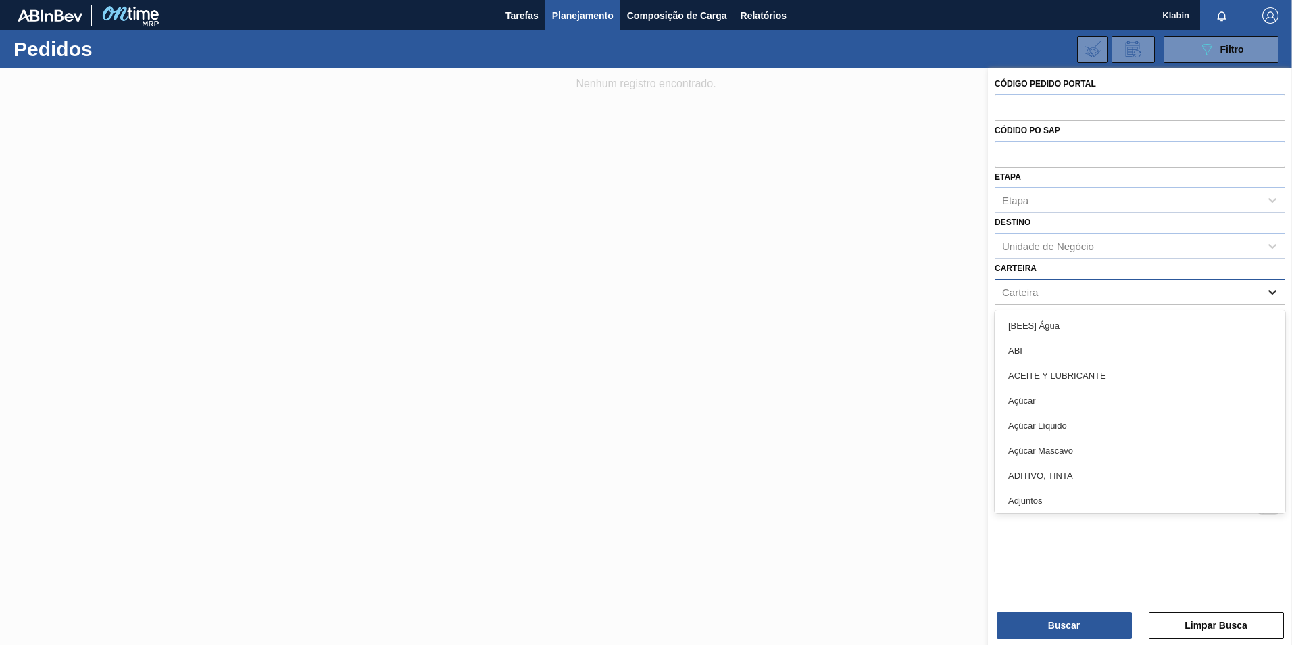
click at [1271, 295] on div at bounding box center [1273, 292] width 24 height 24
click at [844, 256] on div at bounding box center [646, 390] width 1292 height 645
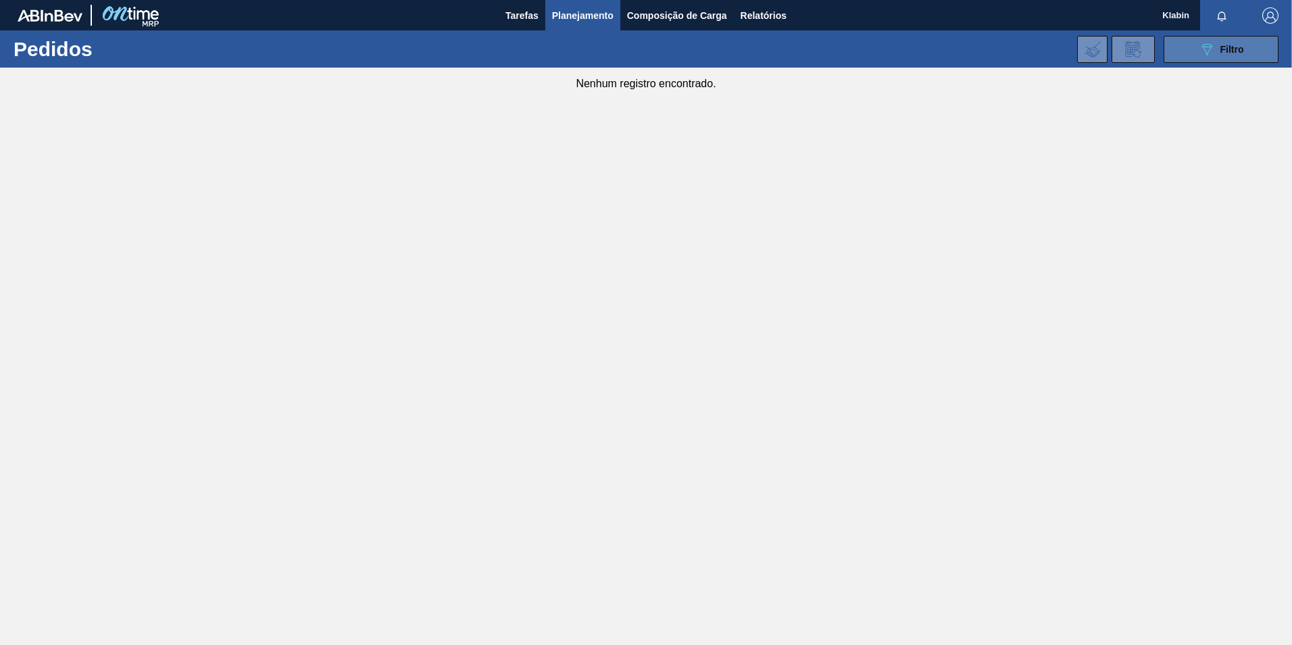
click at [1210, 51] on icon "089F7B8B-B2A5-4AFE-B5C0-19BA573D28AC" at bounding box center [1207, 49] width 16 height 16
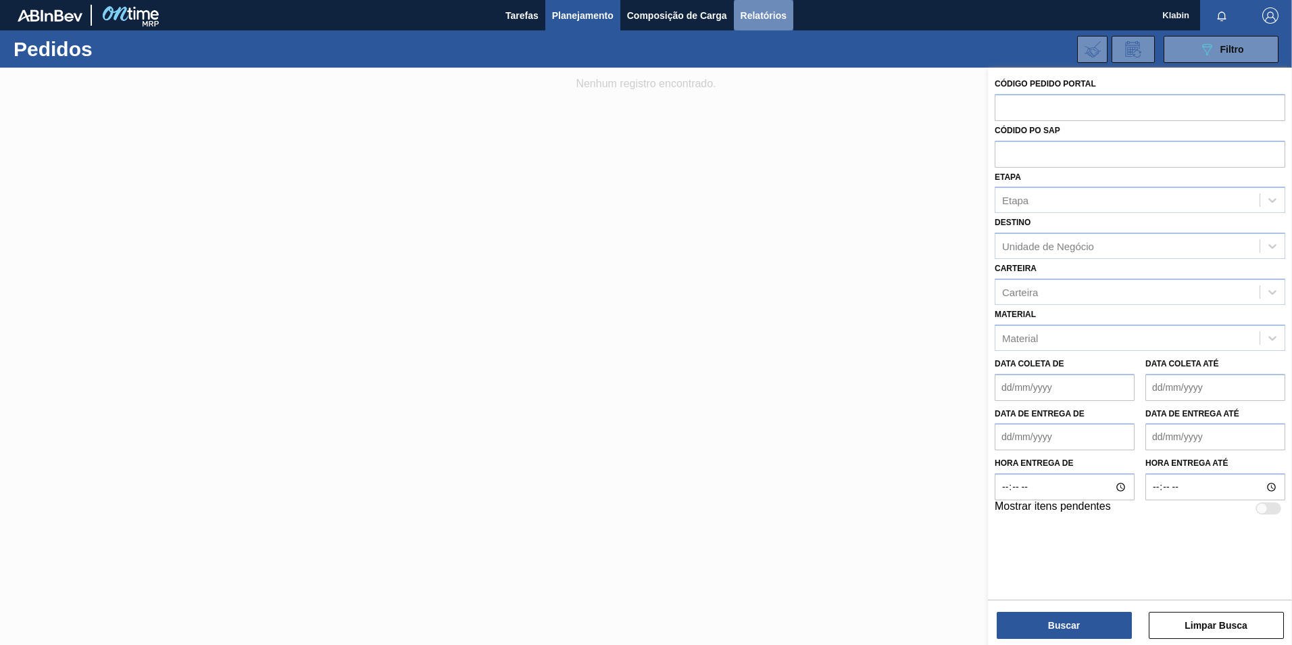
click at [752, 11] on span "Relatórios" at bounding box center [764, 15] width 46 height 16
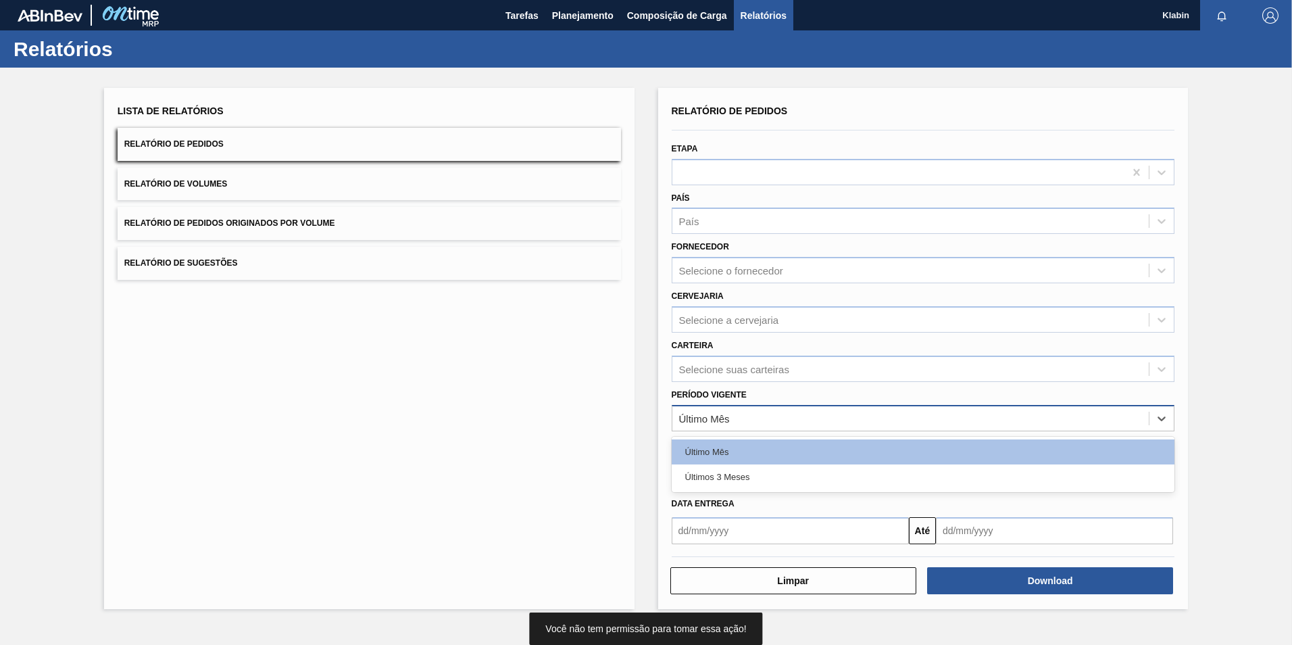
click at [783, 416] on div "Último Mês" at bounding box center [911, 418] width 477 height 20
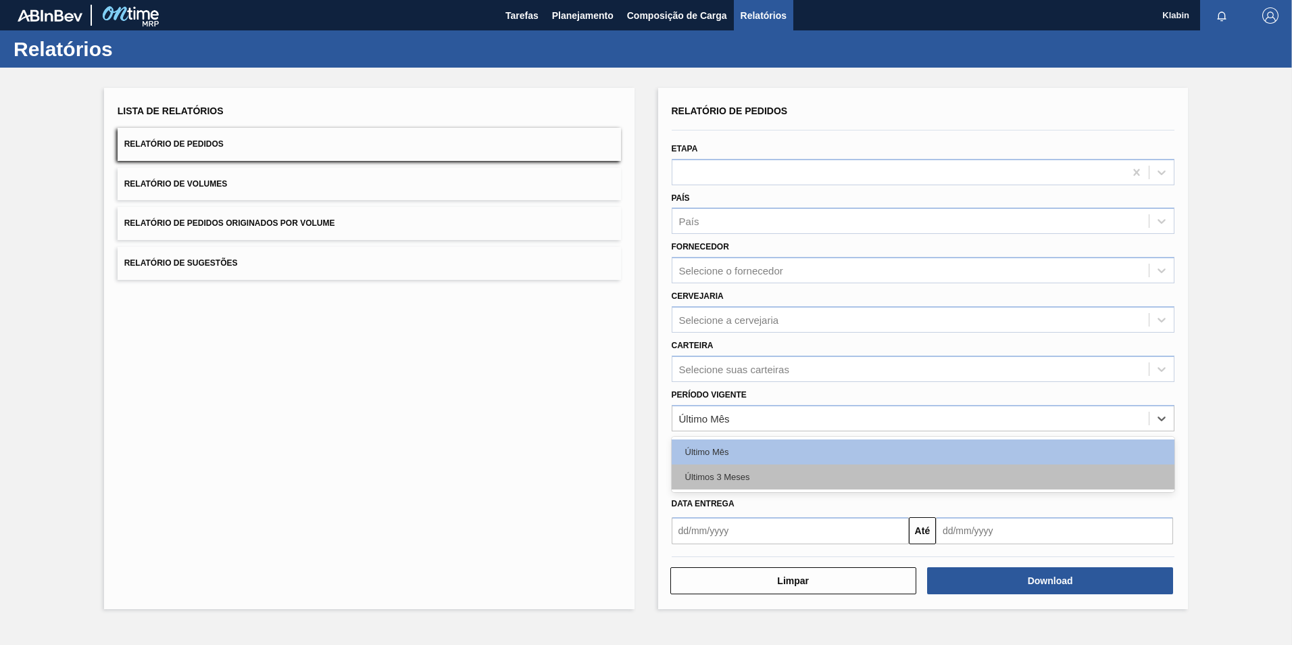
click at [775, 479] on div "Últimos 3 Meses" at bounding box center [924, 476] width 504 height 25
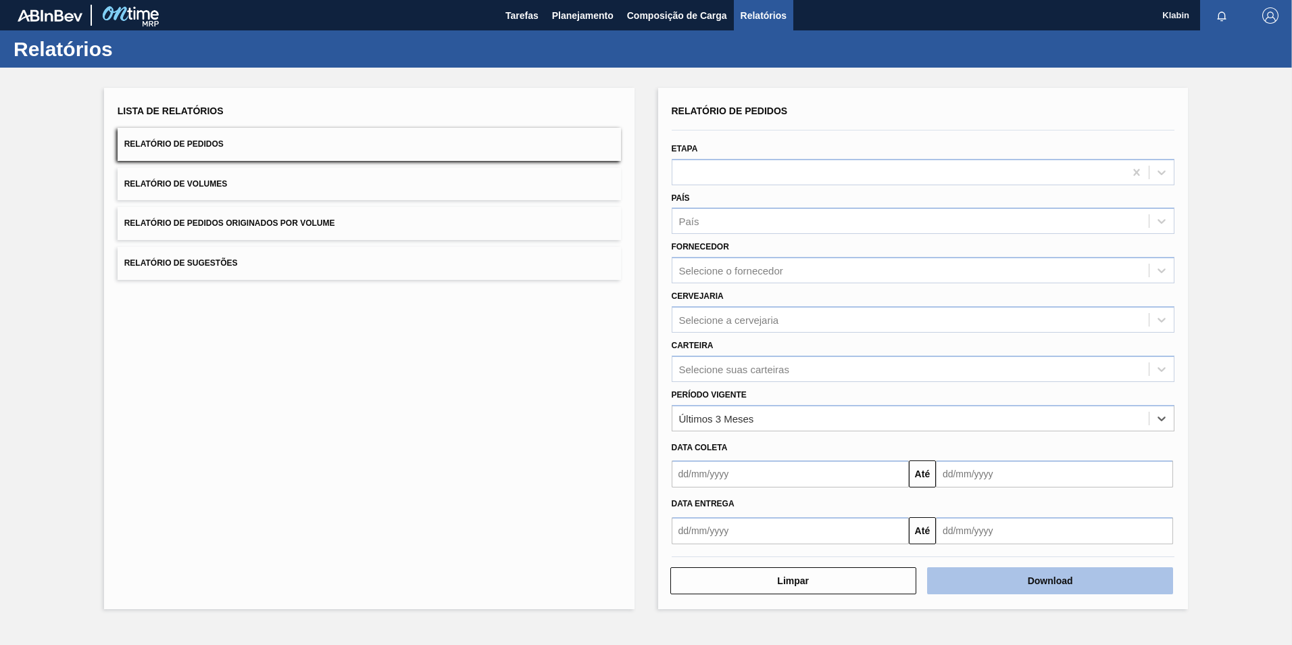
click at [1073, 584] on button "Download" at bounding box center [1050, 580] width 246 height 27
